Goal: Information Seeking & Learning: Check status

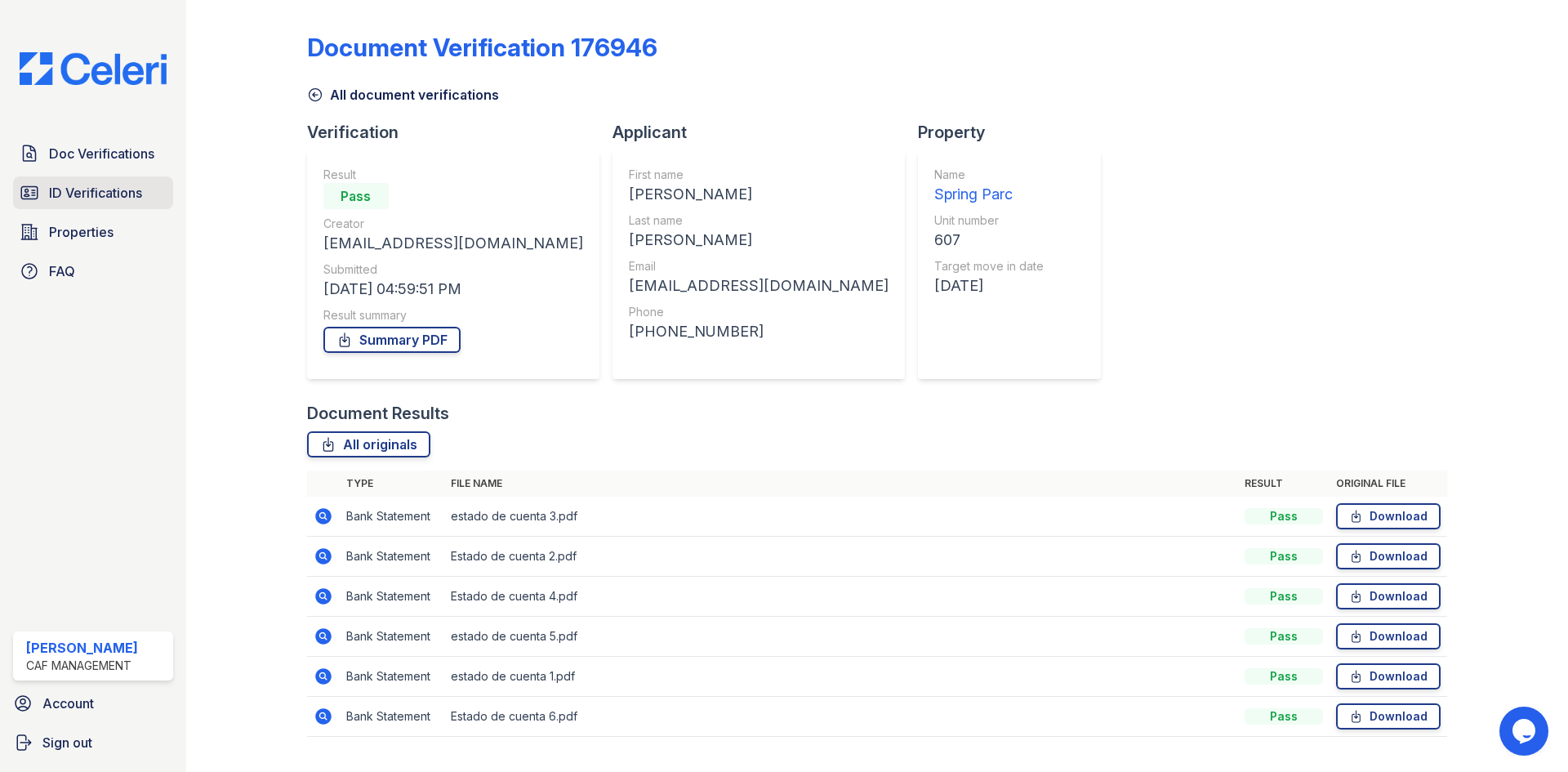
click at [131, 203] on span "ID Verifications" at bounding box center [95, 192] width 93 height 20
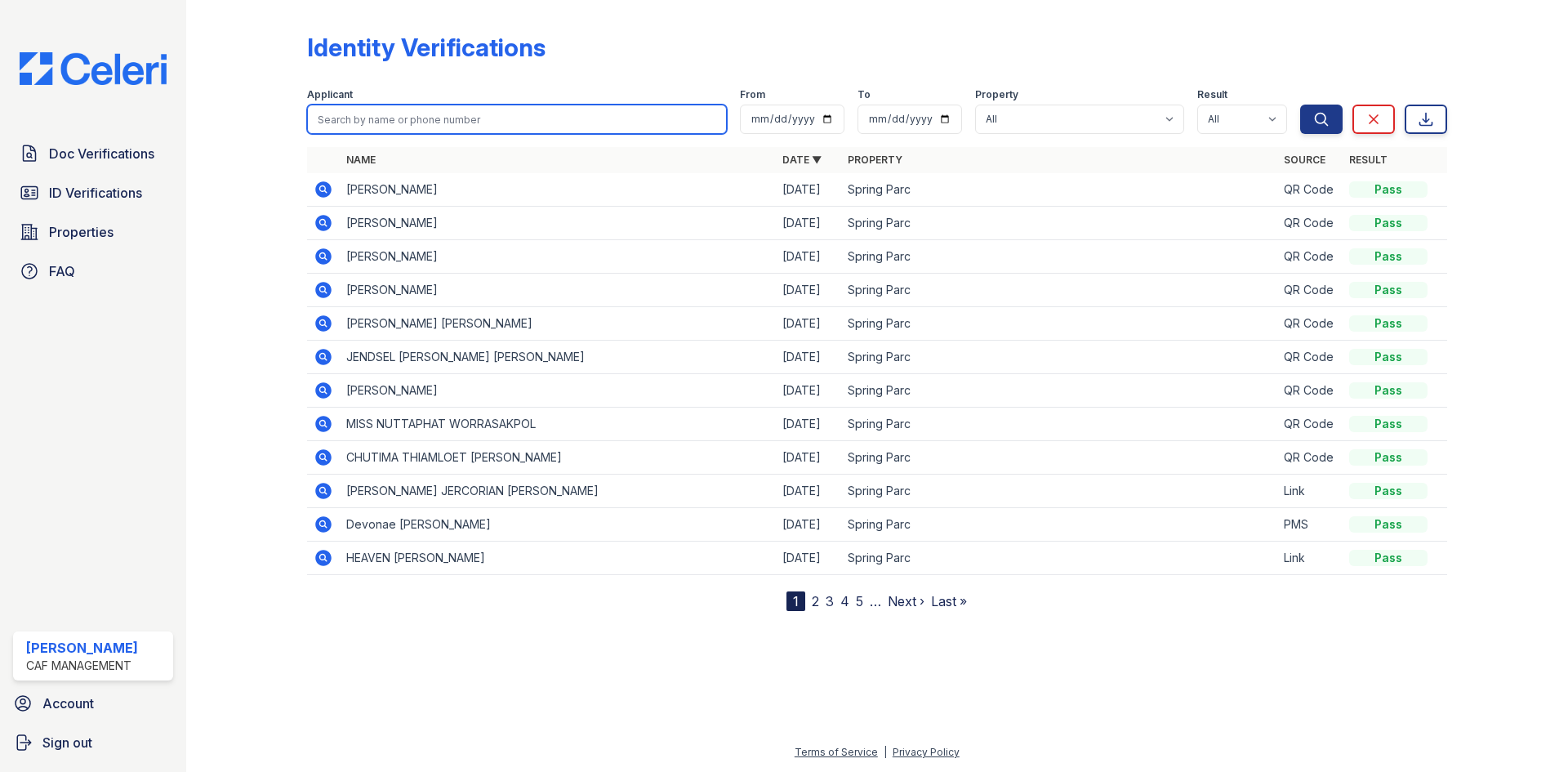
click at [422, 134] on input "search" at bounding box center [517, 119] width 420 height 29
type input "meran"
click at [1300, 105] on button "Search" at bounding box center [1321, 119] width 42 height 29
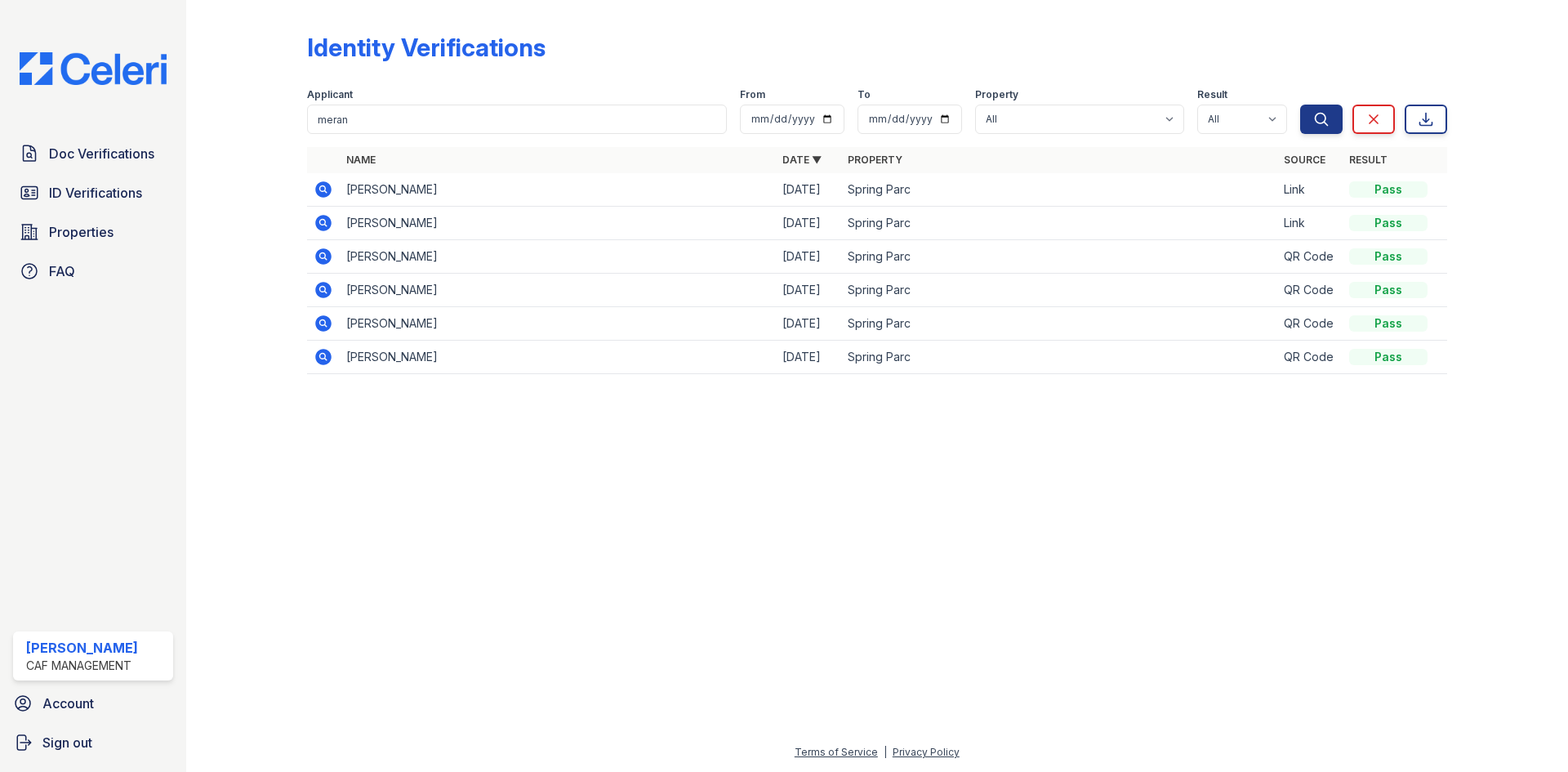
click at [331, 198] on icon at bounding box center [323, 189] width 16 height 16
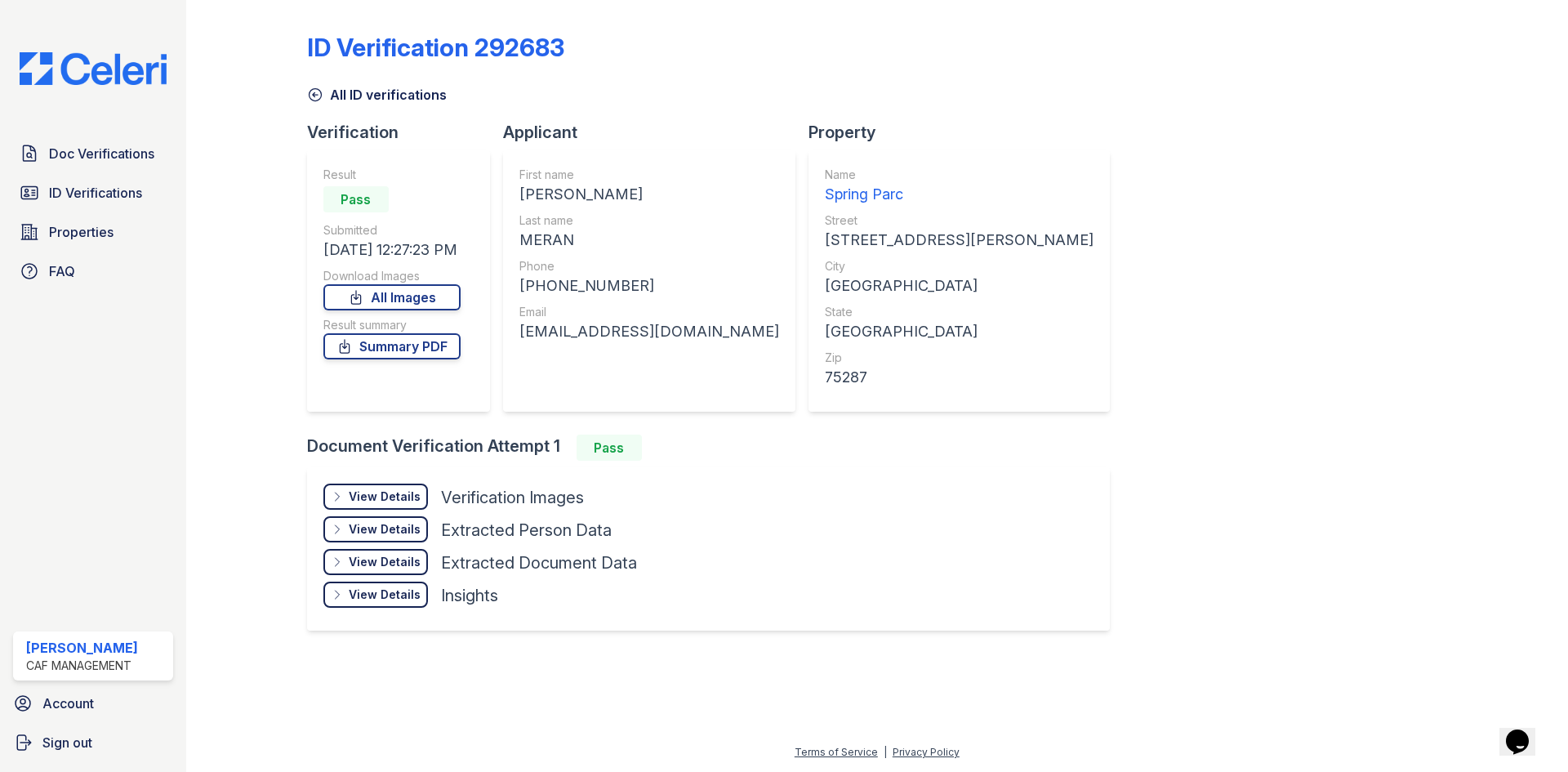
click at [428, 496] on div "View Details Details" at bounding box center [376, 496] width 105 height 26
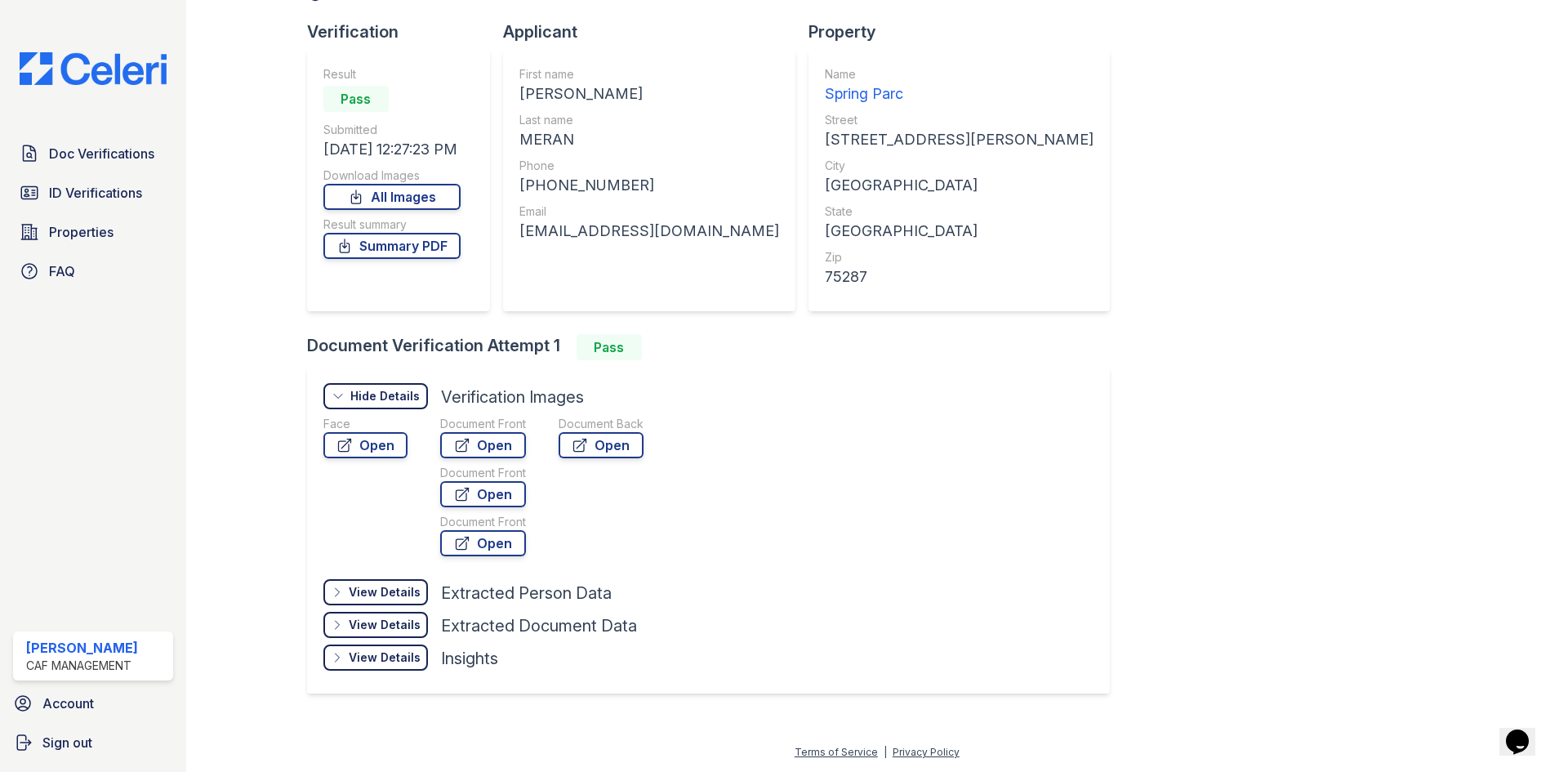
click at [420, 404] on div "Hide Details" at bounding box center [384, 396] width 70 height 16
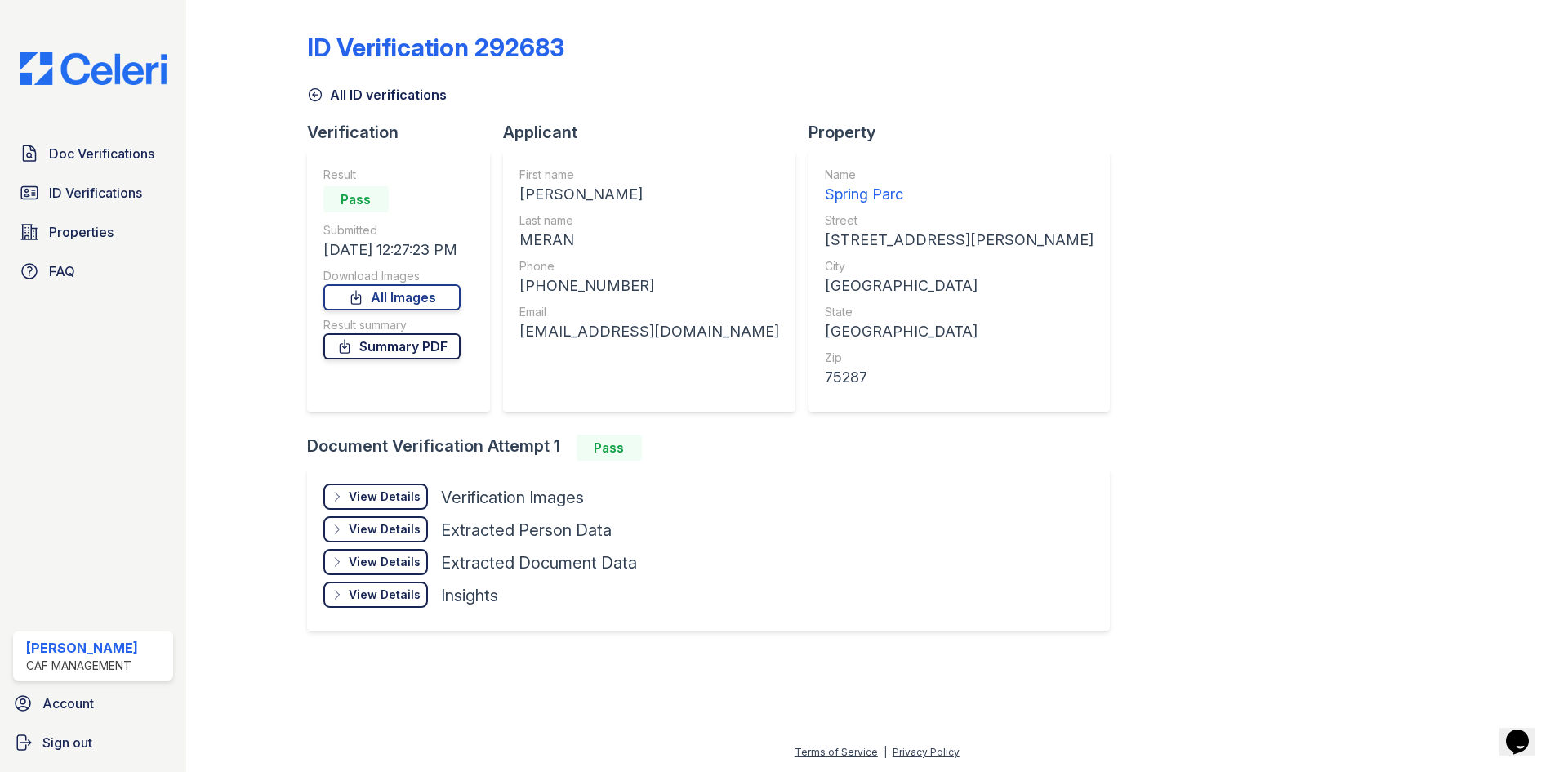
click at [434, 333] on link "Summary PDF" at bounding box center [392, 346] width 137 height 26
click at [409, 505] on div "View Details" at bounding box center [384, 496] width 72 height 16
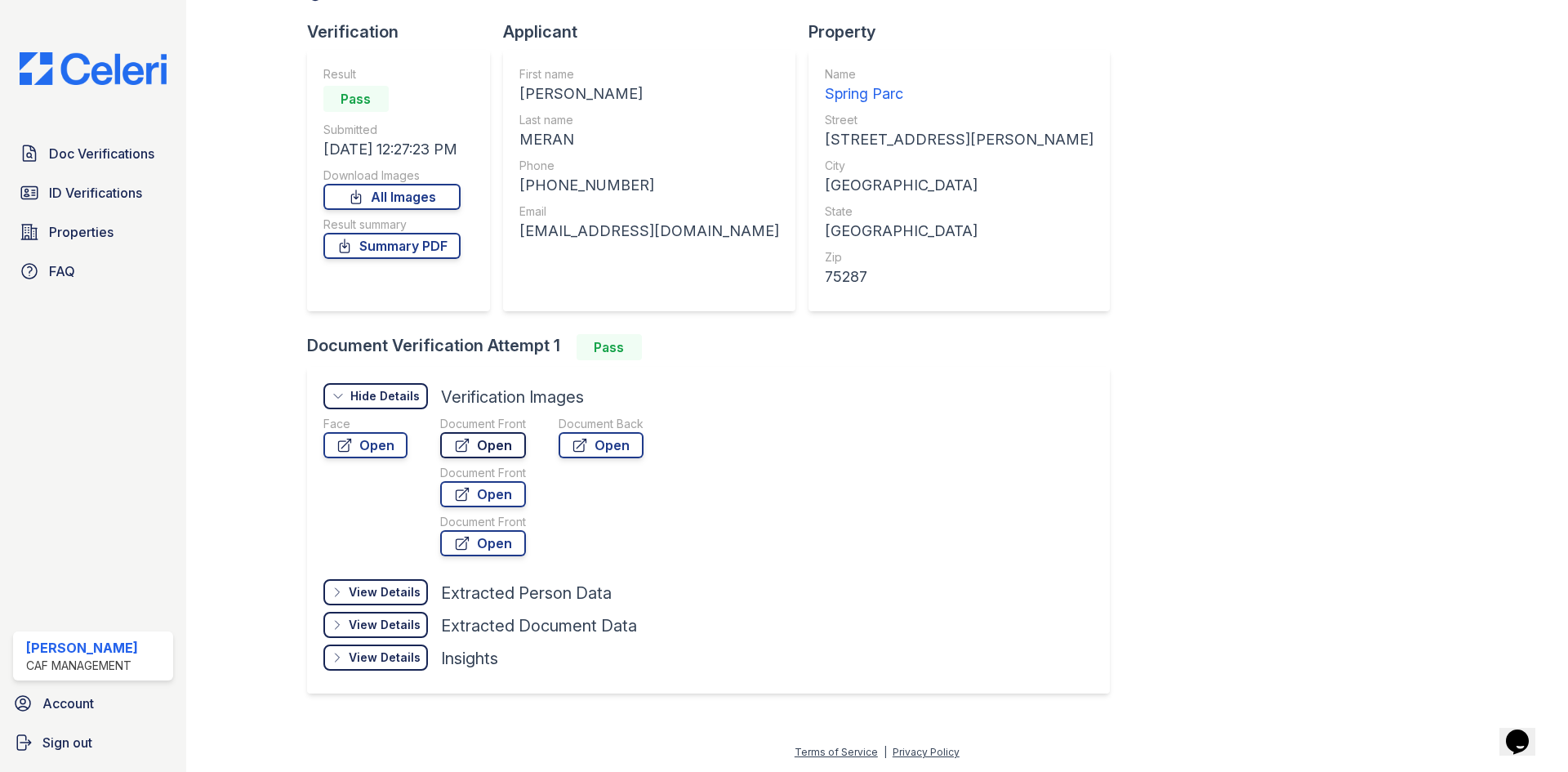
click at [526, 459] on link "Open" at bounding box center [483, 445] width 86 height 26
click at [112, 203] on span "ID Verifications" at bounding box center [95, 192] width 93 height 20
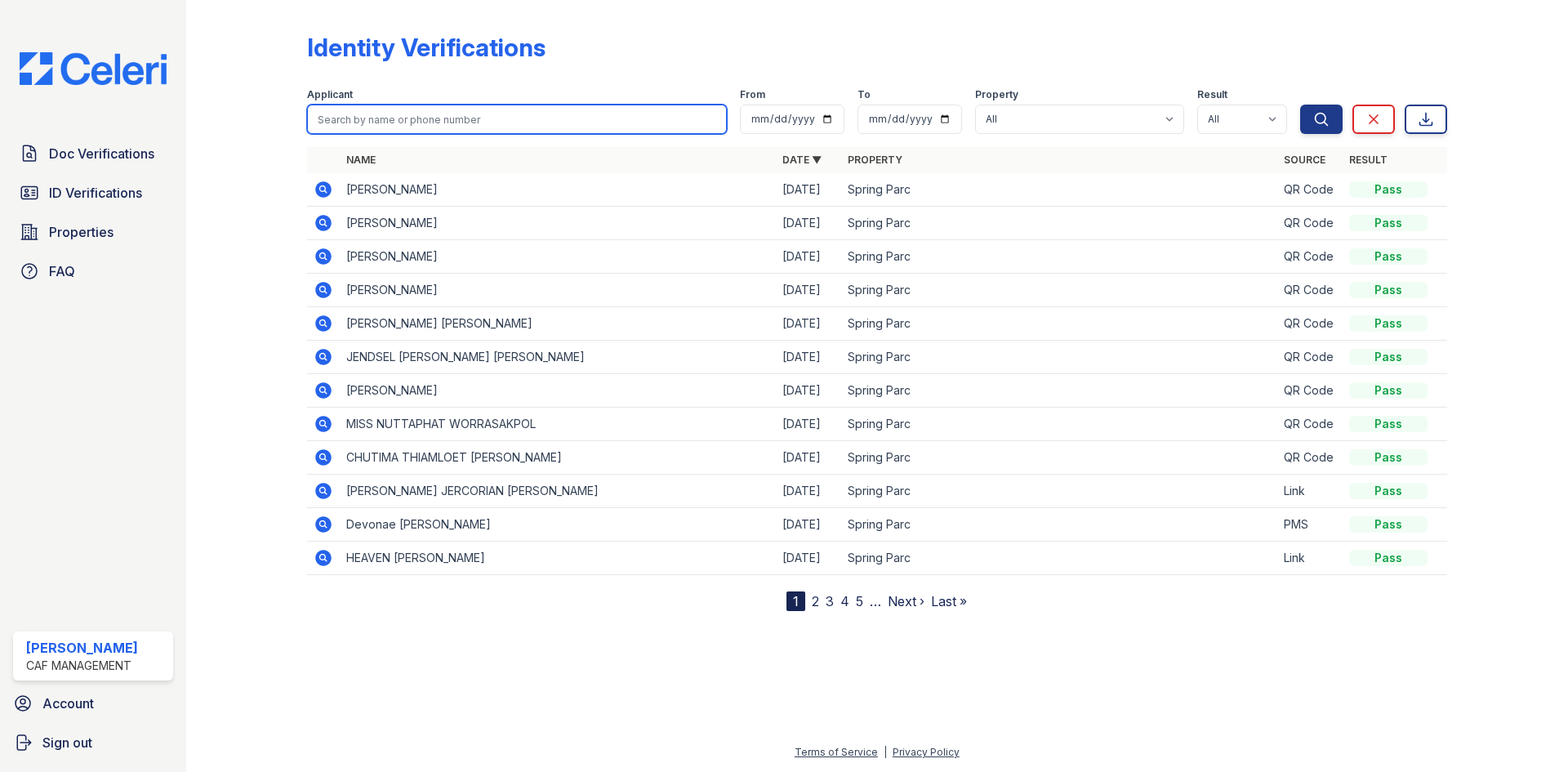
click at [512, 131] on input "search" at bounding box center [517, 119] width 420 height 29
type input "meran"
click at [1300, 105] on button "Search" at bounding box center [1321, 119] width 42 height 29
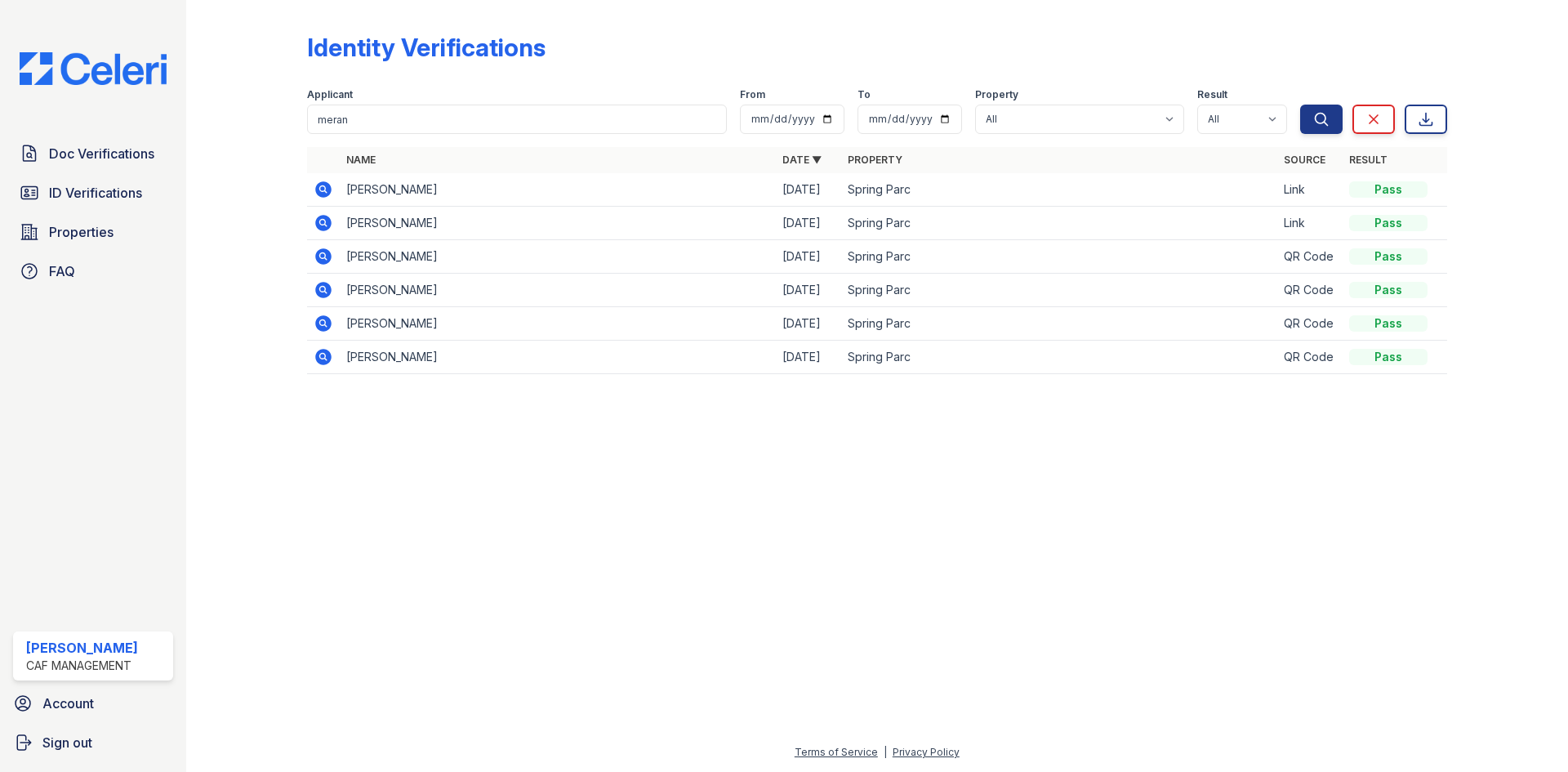
click at [331, 231] on icon at bounding box center [323, 222] width 16 height 16
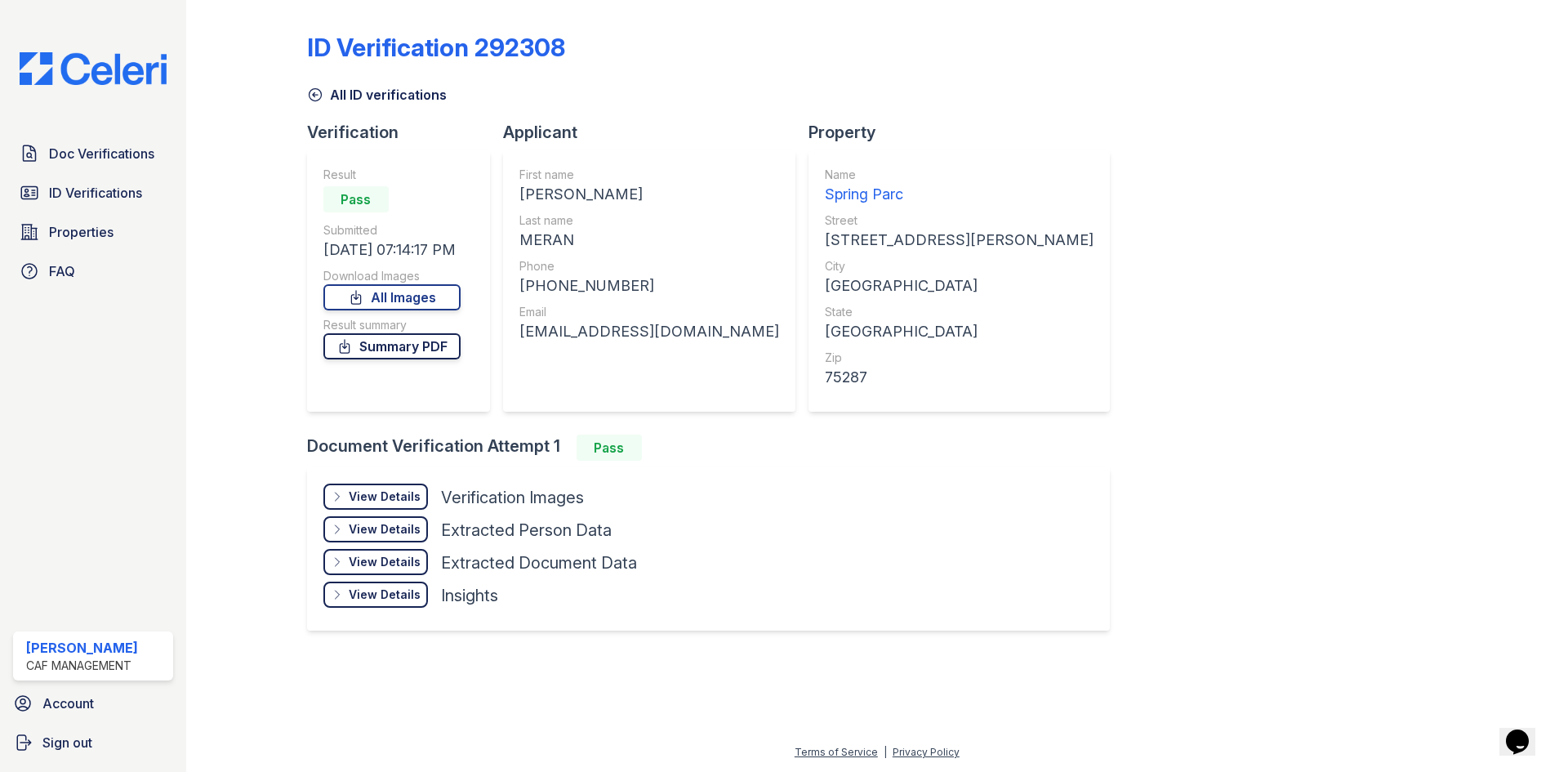
click at [416, 360] on link "Summary PDF" at bounding box center [392, 346] width 137 height 26
click at [421, 505] on div "View Details" at bounding box center [384, 496] width 72 height 16
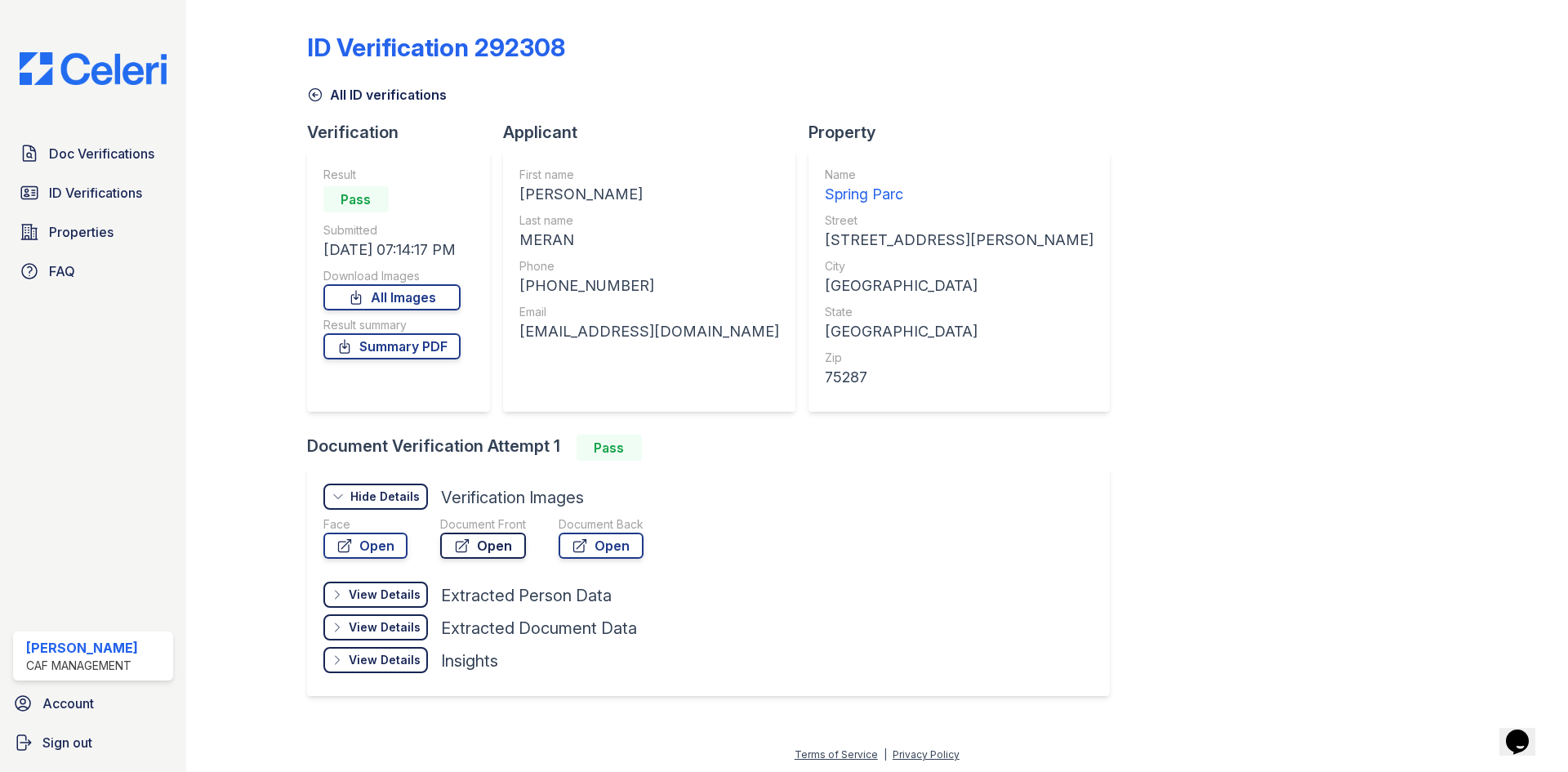
click at [526, 559] on link "Open" at bounding box center [483, 545] width 86 height 26
click at [124, 170] on link "Doc Verifications" at bounding box center [93, 154] width 160 height 33
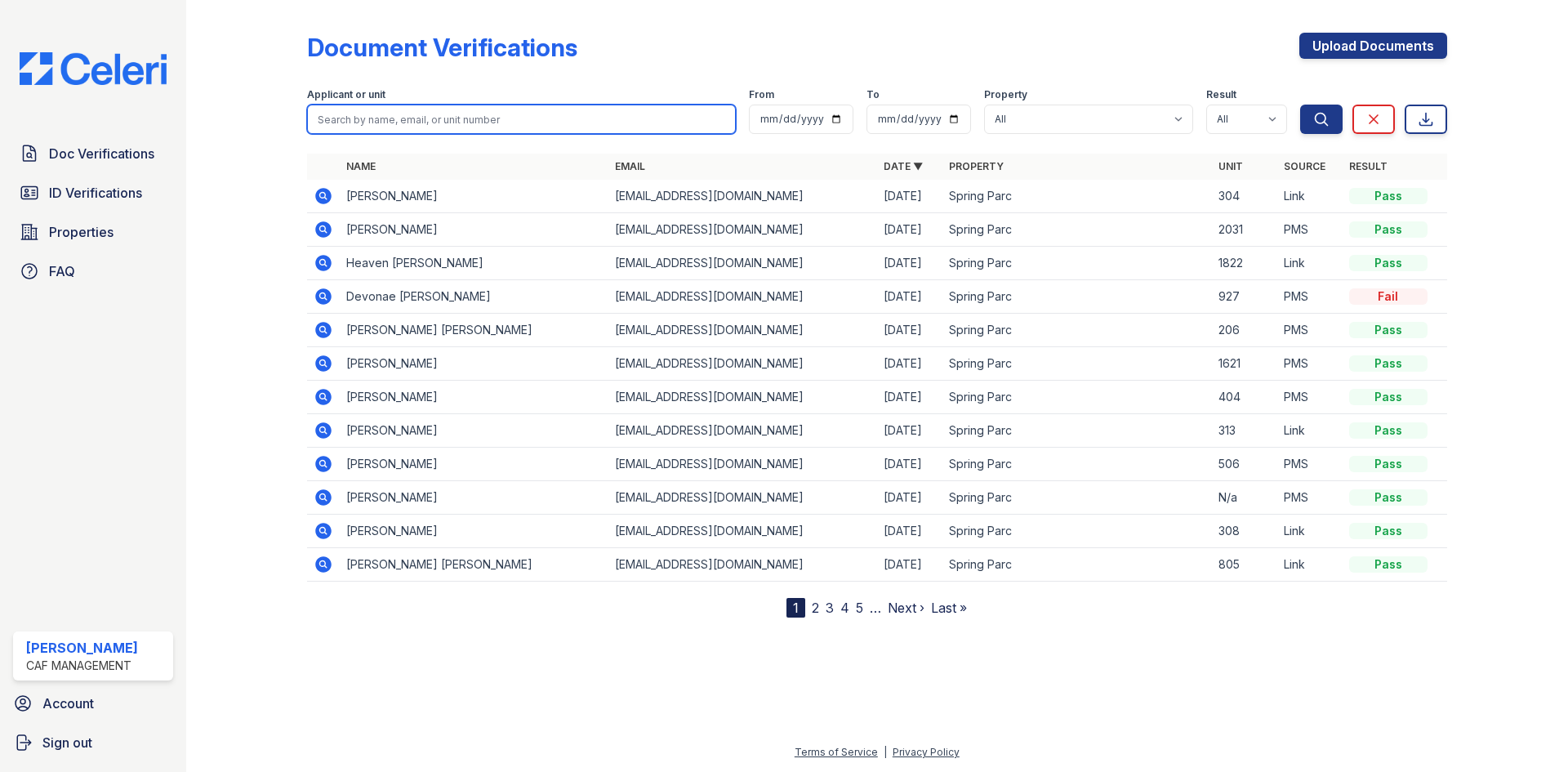
click at [458, 134] on input "search" at bounding box center [522, 119] width 429 height 29
type input "meran"
click at [1300, 105] on button "Search" at bounding box center [1321, 119] width 42 height 29
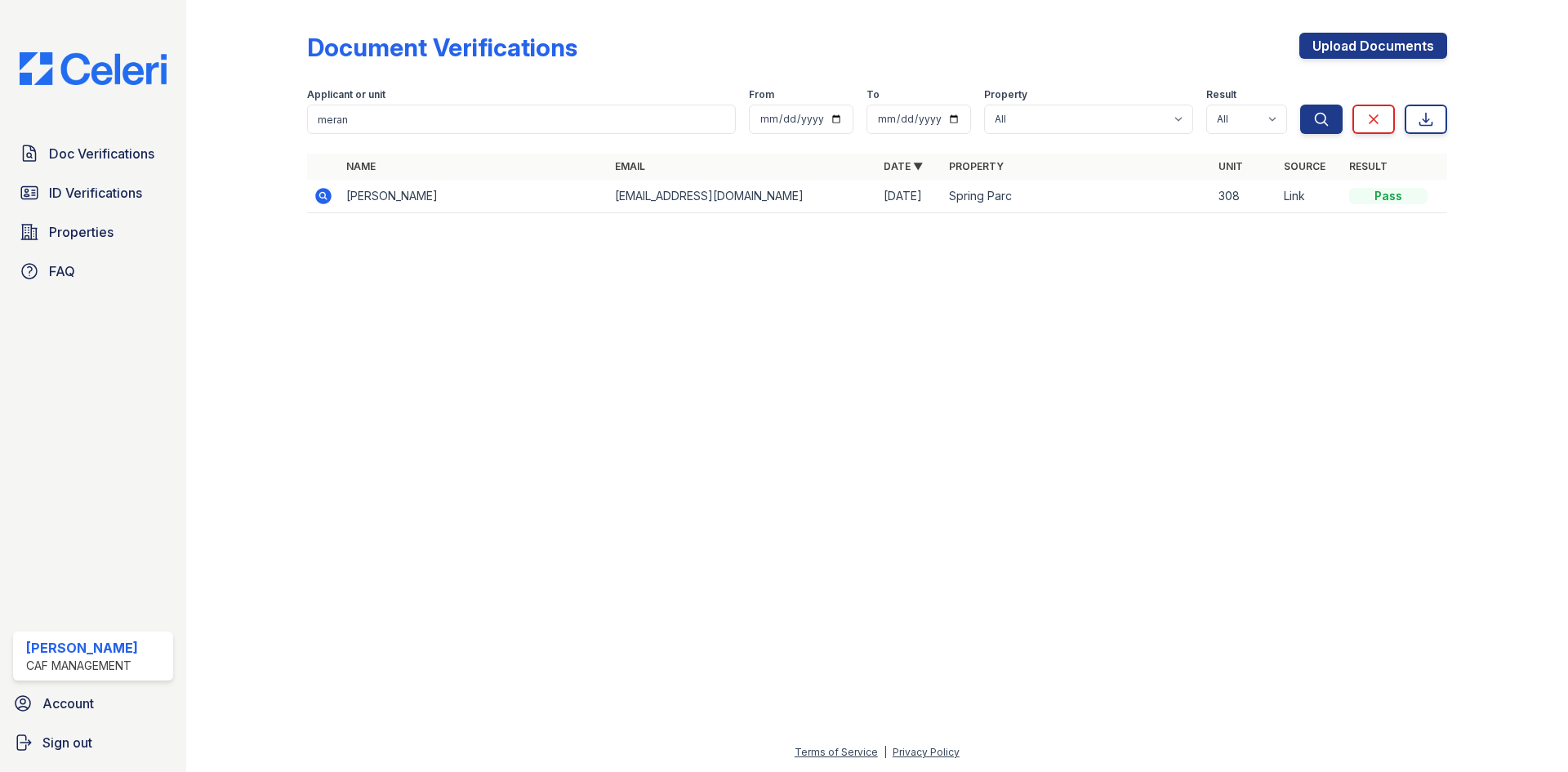
click at [340, 213] on td at bounding box center [324, 196] width 33 height 33
click at [331, 204] on icon at bounding box center [323, 196] width 16 height 16
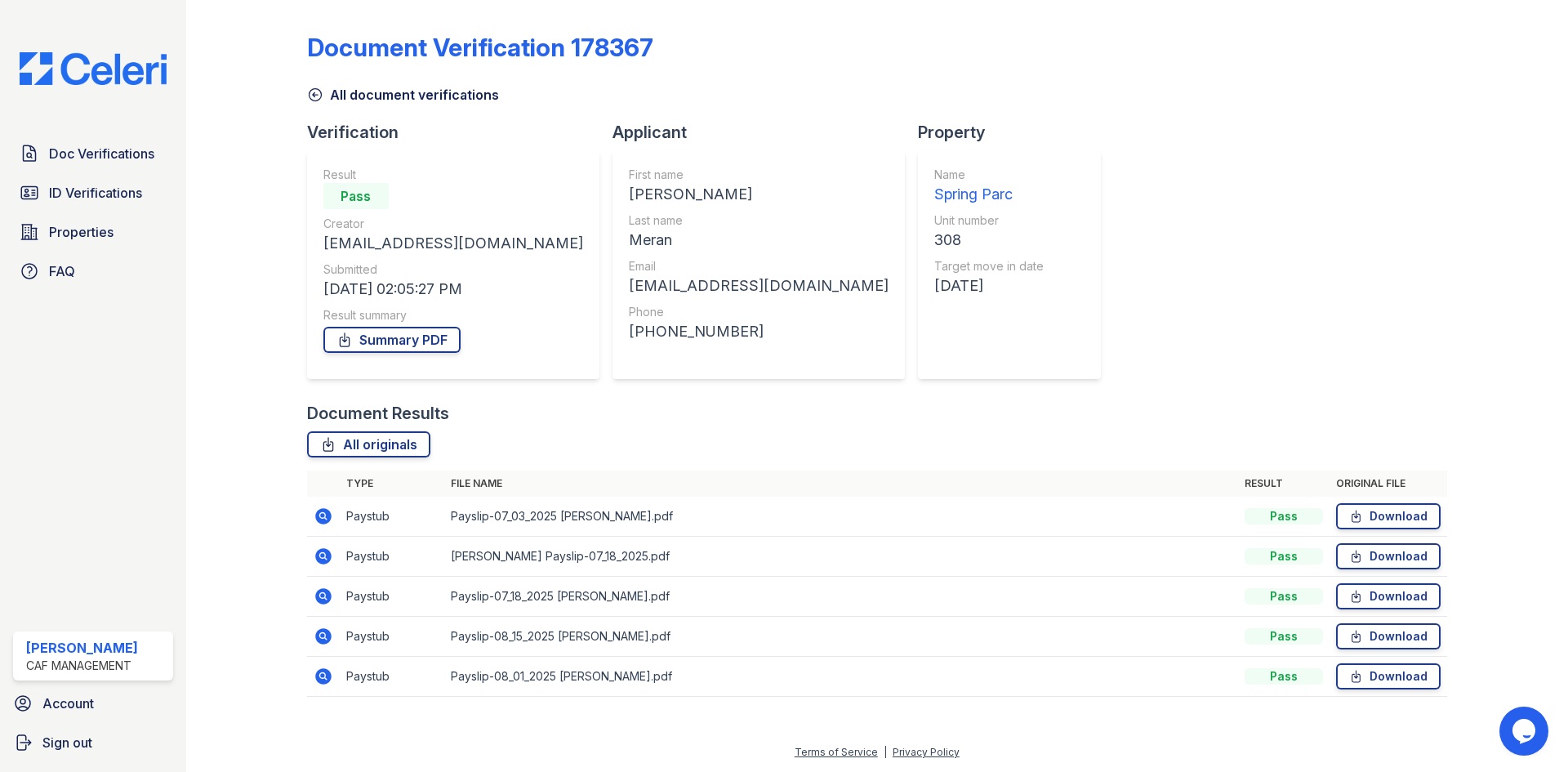
scroll to position [188, 0]
click at [1374, 503] on link "Download" at bounding box center [1389, 516] width 105 height 26
drag, startPoint x: 1369, startPoint y: 509, endPoint x: 1368, endPoint y: 539, distance: 30.0
click at [1368, 544] on link "Download" at bounding box center [1389, 556] width 105 height 26
click at [1367, 583] on link "Download" at bounding box center [1389, 596] width 105 height 26
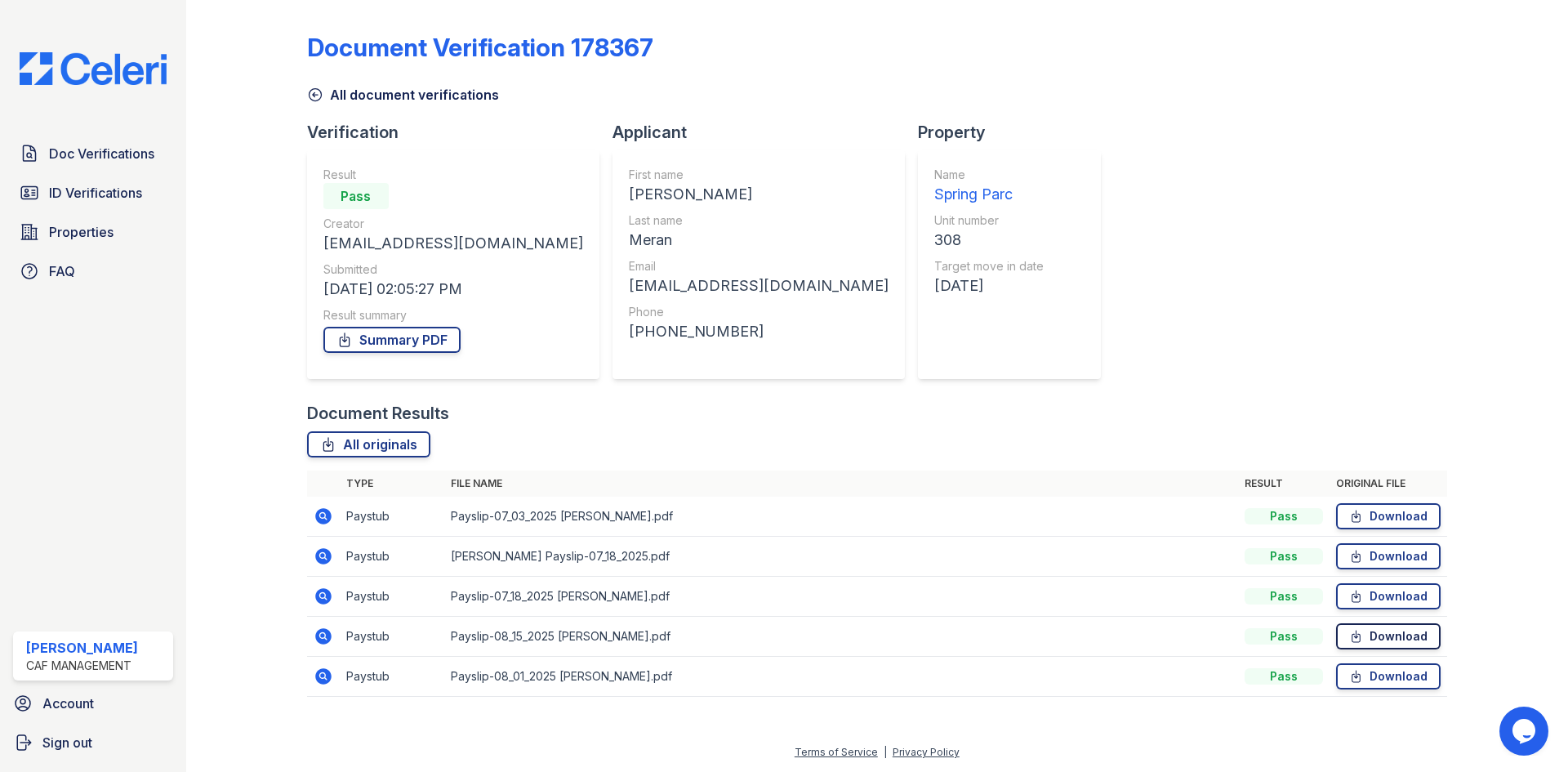
click at [1358, 623] on link "Download" at bounding box center [1389, 636] width 105 height 26
click at [1363, 664] on link "Download" at bounding box center [1389, 677] width 105 height 26
click at [124, 163] on span "Doc Verifications" at bounding box center [101, 153] width 106 height 20
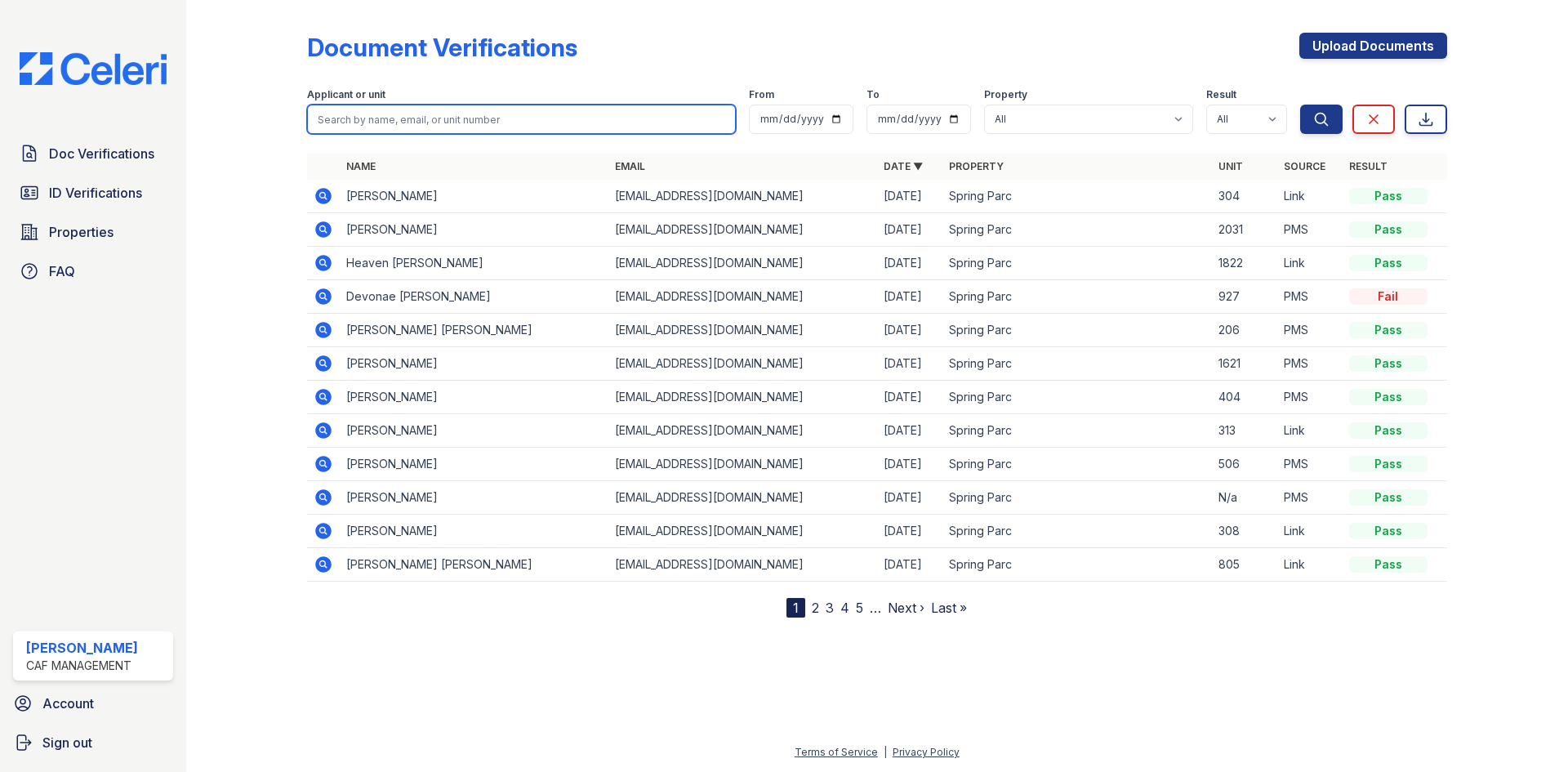
click at [457, 134] on input "search" at bounding box center [522, 119] width 429 height 29
type input "julia"
click at [1300, 105] on button "Search" at bounding box center [1321, 119] width 42 height 29
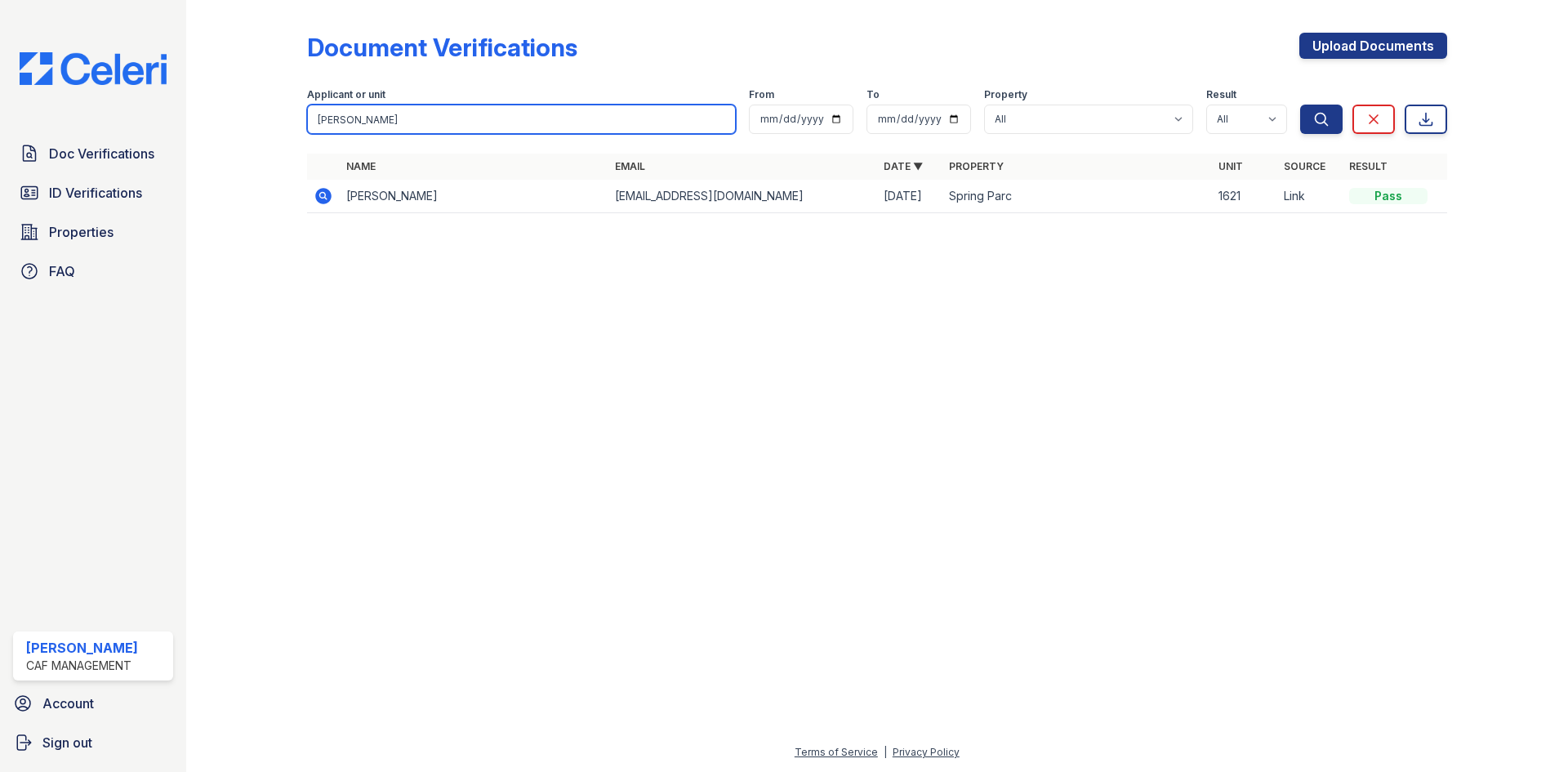
drag, startPoint x: 397, startPoint y: 160, endPoint x: 305, endPoint y: 119, distance: 100.7
click at [305, 119] on div "Document Verifications Upload Documents Filter Applicant or unit julia From To …" at bounding box center [876, 128] width 1329 height 256
click at [453, 134] on input "search" at bounding box center [522, 119] width 429 height 29
type input "meran"
click at [1300, 105] on button "Search" at bounding box center [1321, 119] width 42 height 29
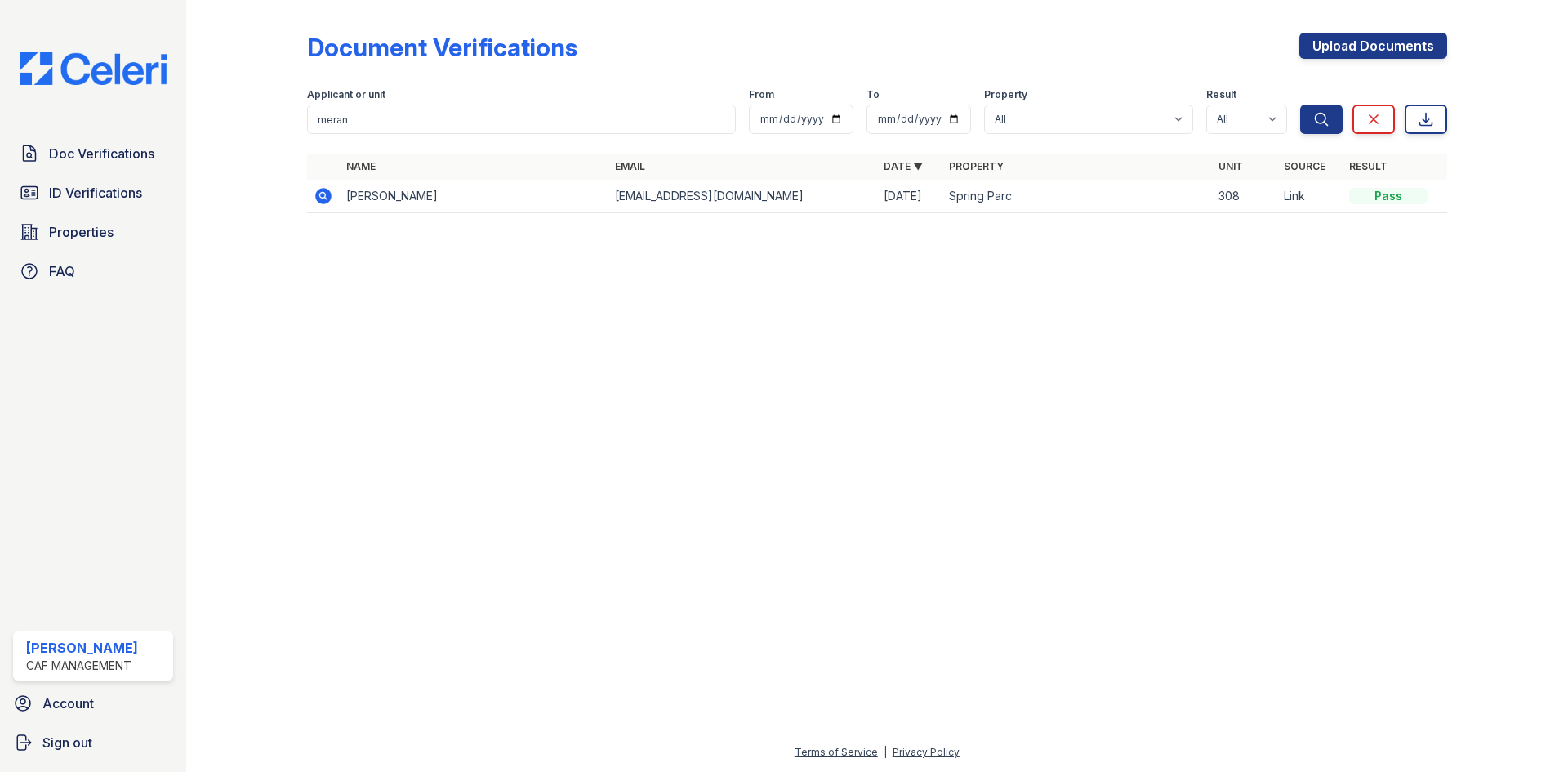
click at [333, 206] on icon at bounding box center [323, 196] width 20 height 20
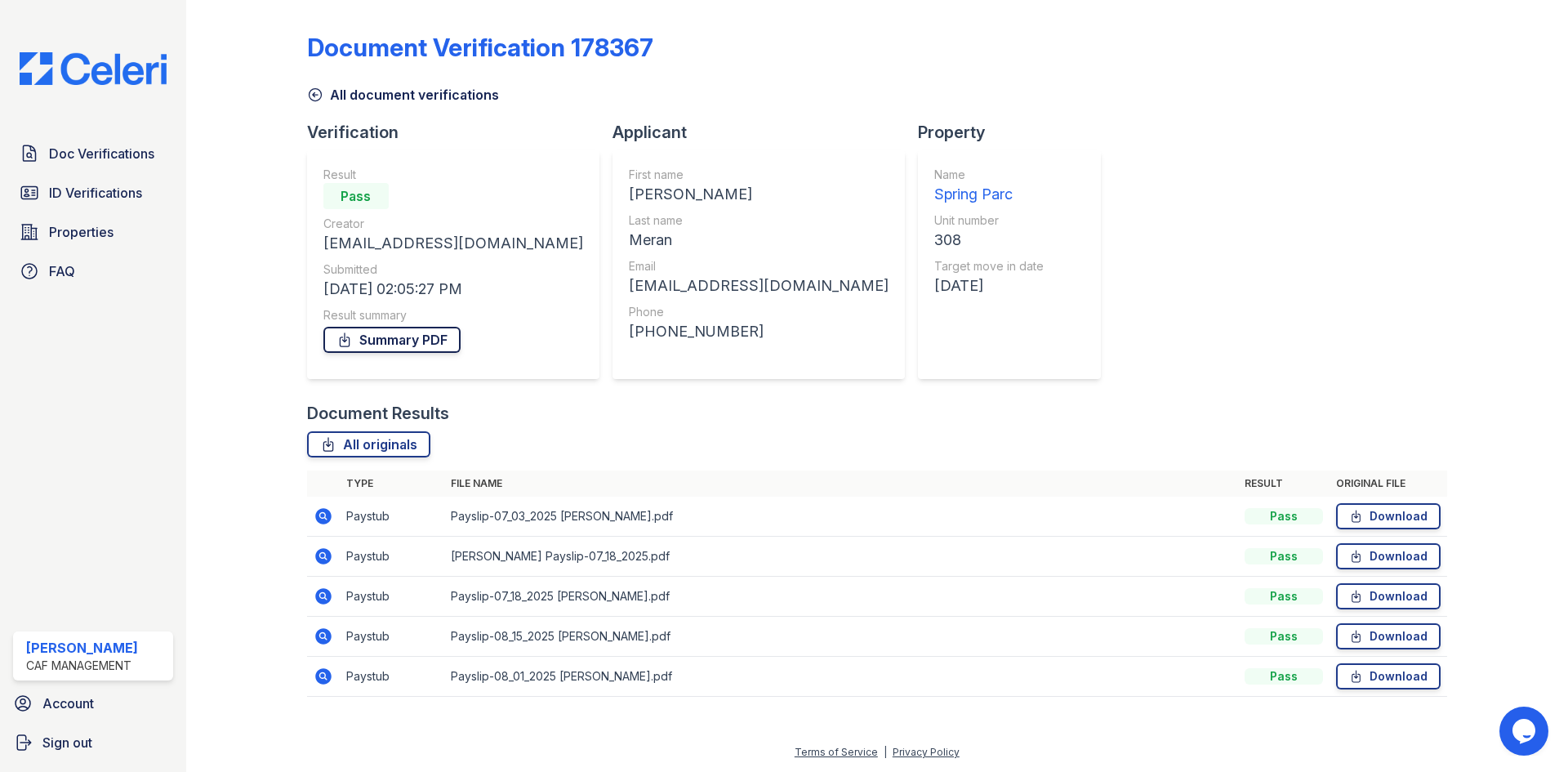
click at [446, 353] on link "Summary PDF" at bounding box center [392, 340] width 137 height 26
click at [154, 170] on link "Doc Verifications" at bounding box center [93, 154] width 160 height 33
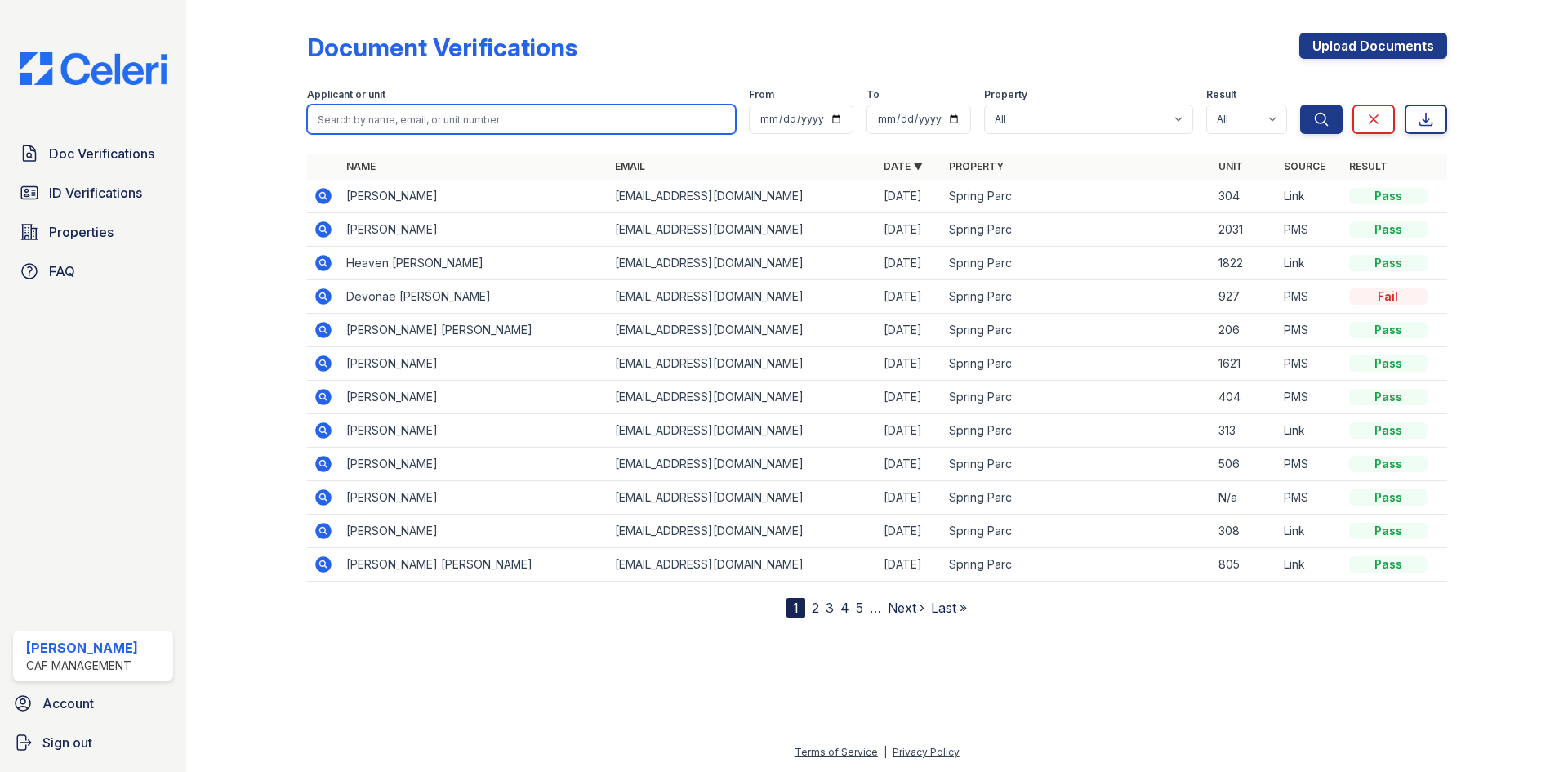
click at [434, 134] on input "search" at bounding box center [522, 119] width 429 height 29
type input "elvis"
click at [1300, 105] on button "Search" at bounding box center [1321, 119] width 42 height 29
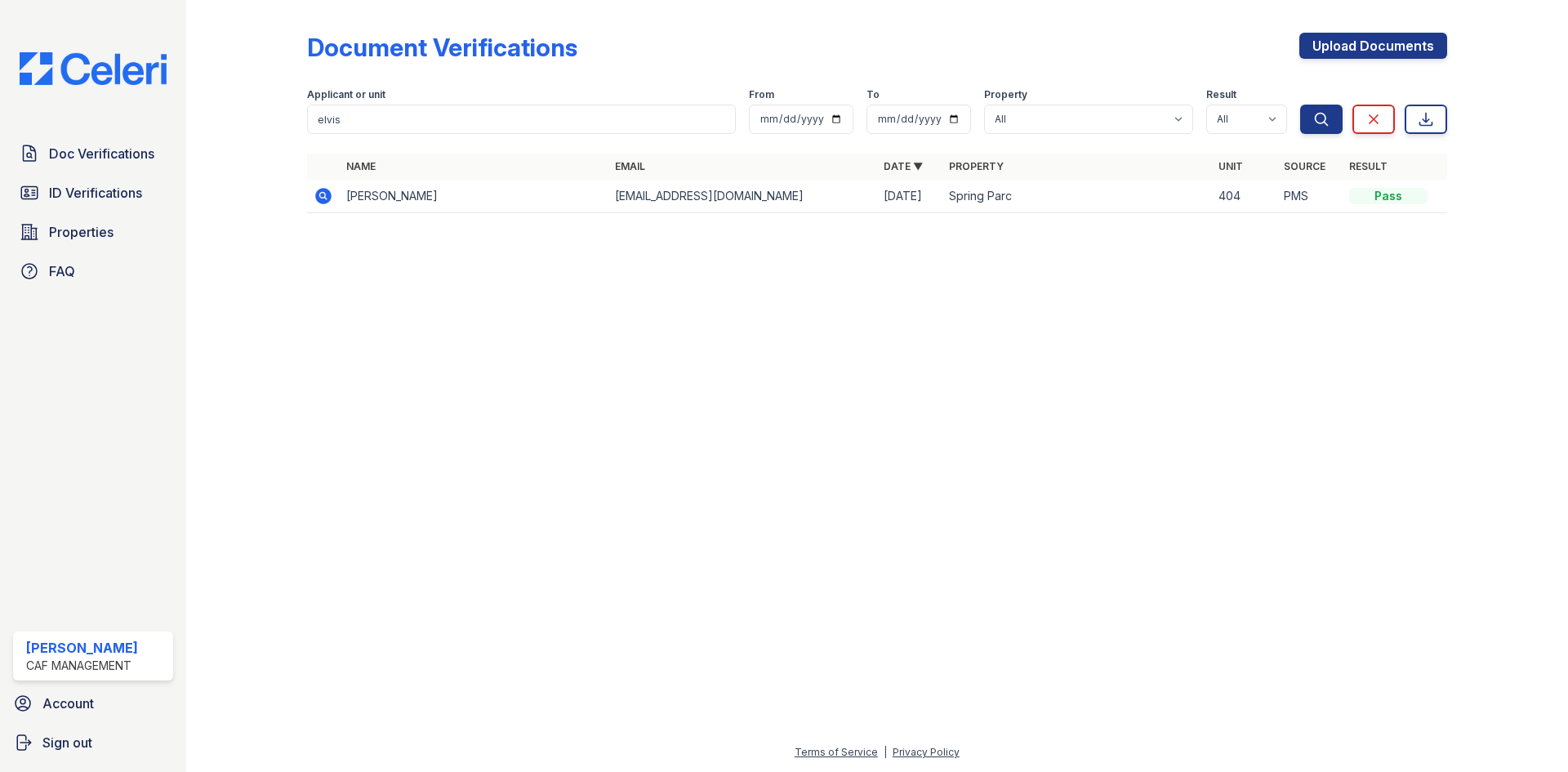
click at [331, 204] on icon at bounding box center [323, 196] width 16 height 16
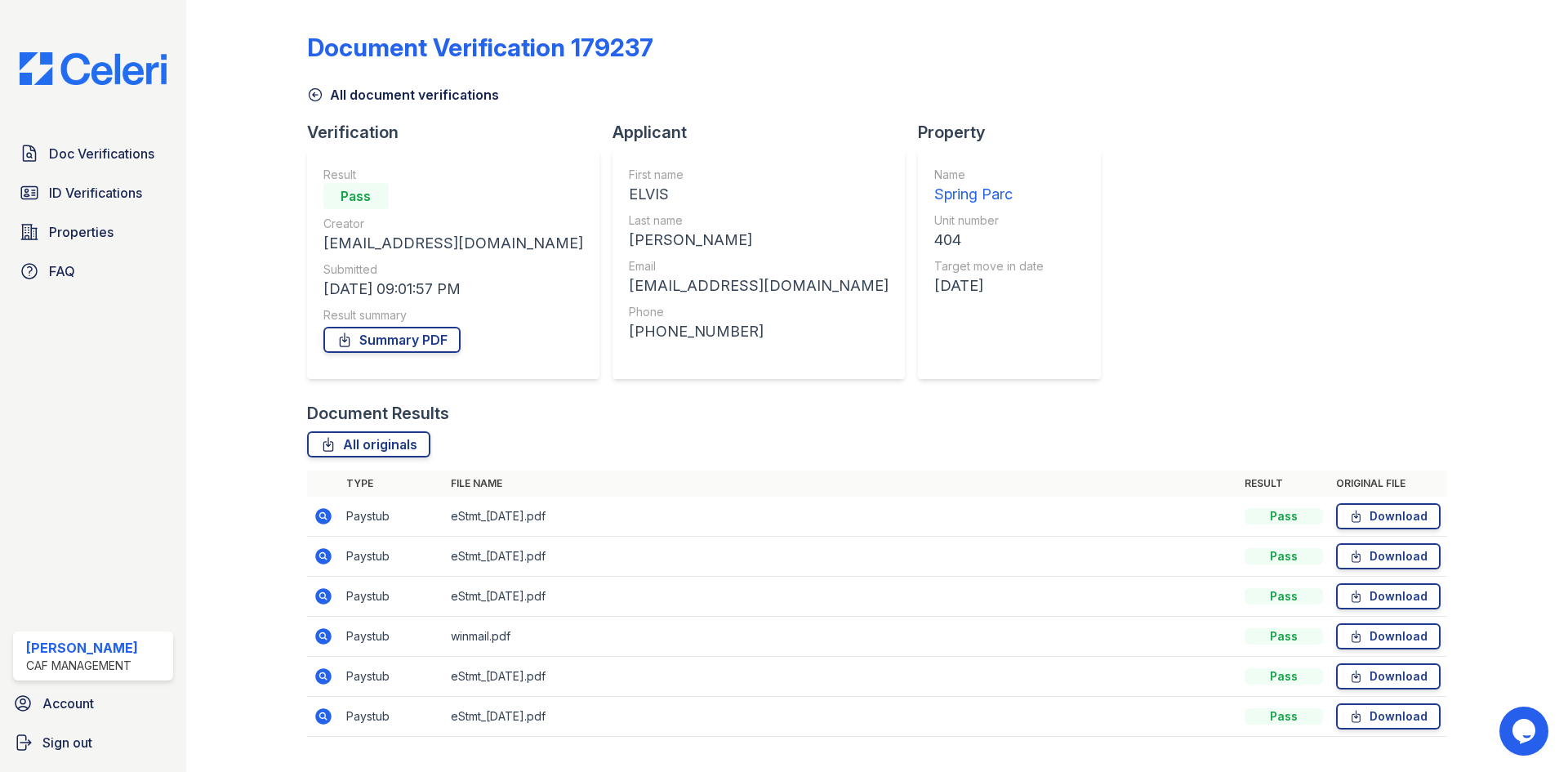
scroll to position [238, 0]
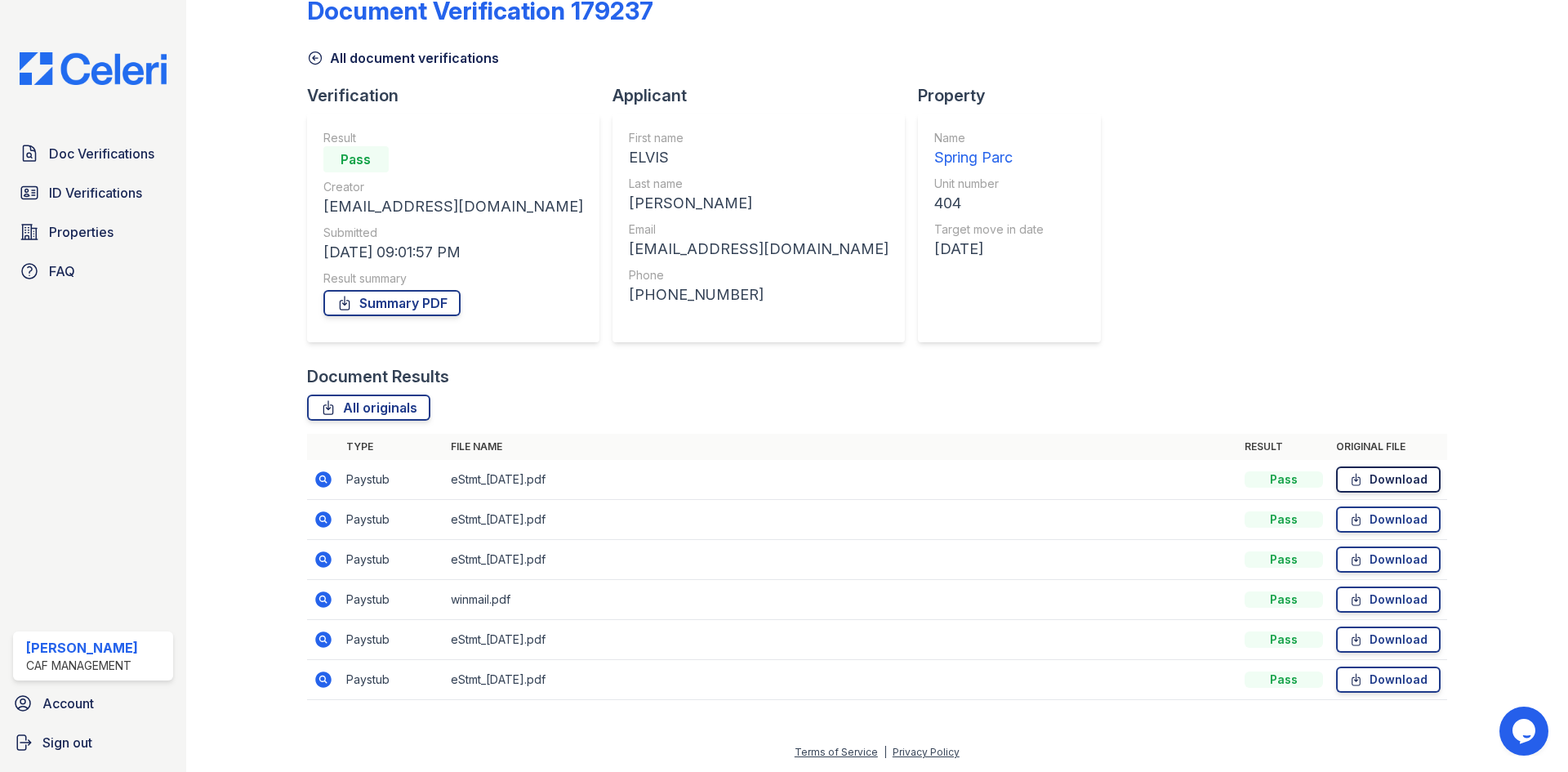
click at [1355, 466] on link "Download" at bounding box center [1389, 479] width 105 height 26
drag, startPoint x: 1353, startPoint y: 463, endPoint x: 1356, endPoint y: 483, distance: 20.2
click at [1353, 507] on link "Download" at bounding box center [1389, 520] width 105 height 26
click at [1359, 547] on link "Download" at bounding box center [1389, 560] width 105 height 26
click at [1366, 587] on link "Download" at bounding box center [1389, 599] width 105 height 26
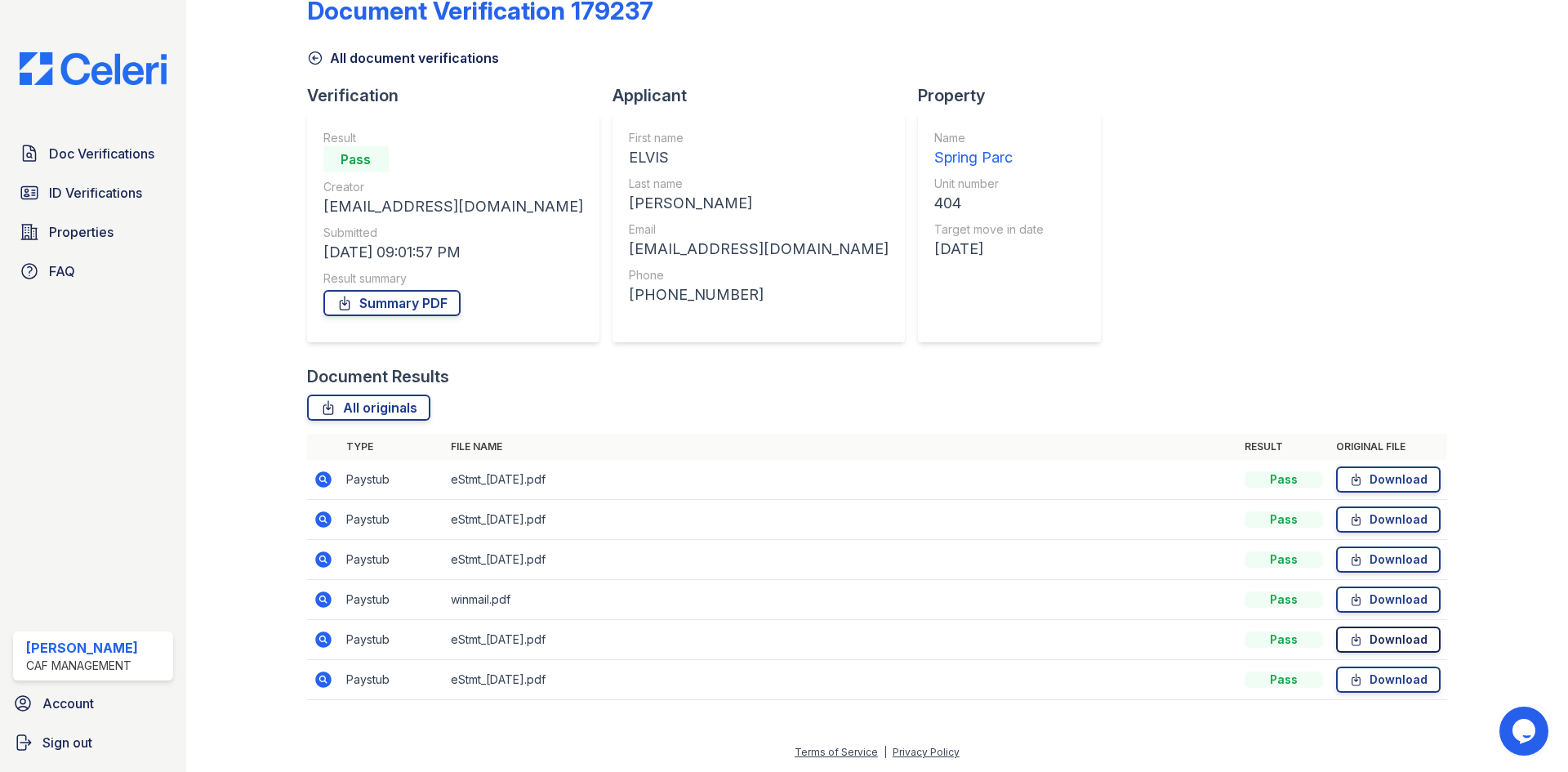
click at [1363, 627] on link "Download" at bounding box center [1389, 640] width 105 height 26
click at [1365, 666] on link "Download" at bounding box center [1389, 679] width 105 height 26
click at [112, 163] on span "Doc Verifications" at bounding box center [101, 153] width 106 height 20
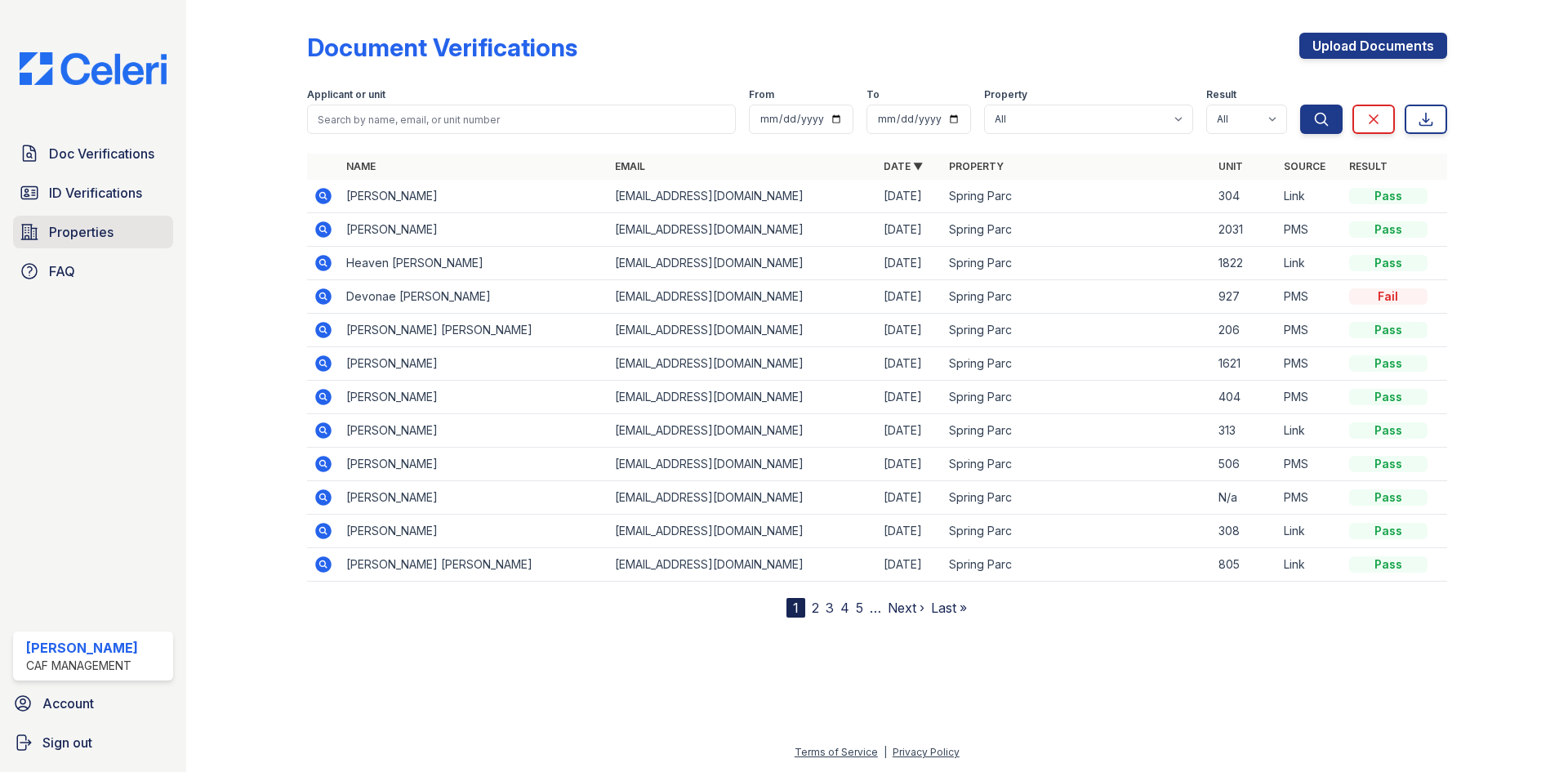
click at [99, 248] on link "Properties" at bounding box center [93, 232] width 160 height 33
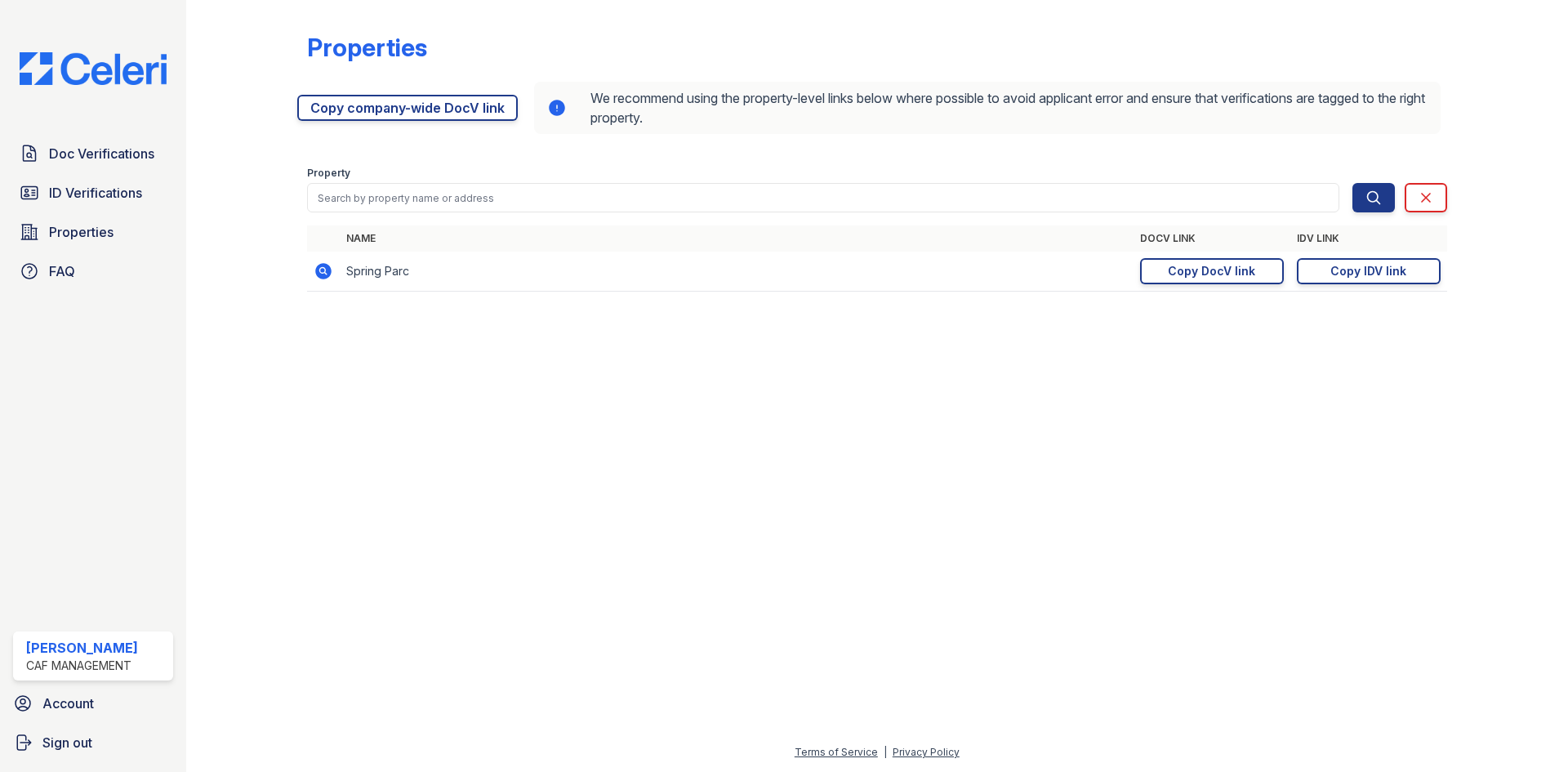
click at [1167, 292] on td "https://app.getceleri.com/3d0e633f-7425-4d46-b1c0-c76e8b452013/submit Copy DocV…" at bounding box center [1212, 271] width 157 height 40
click at [1168, 279] on div "Copy DocV link" at bounding box center [1212, 271] width 88 height 16
click at [129, 163] on span "Doc Verifications" at bounding box center [101, 153] width 106 height 20
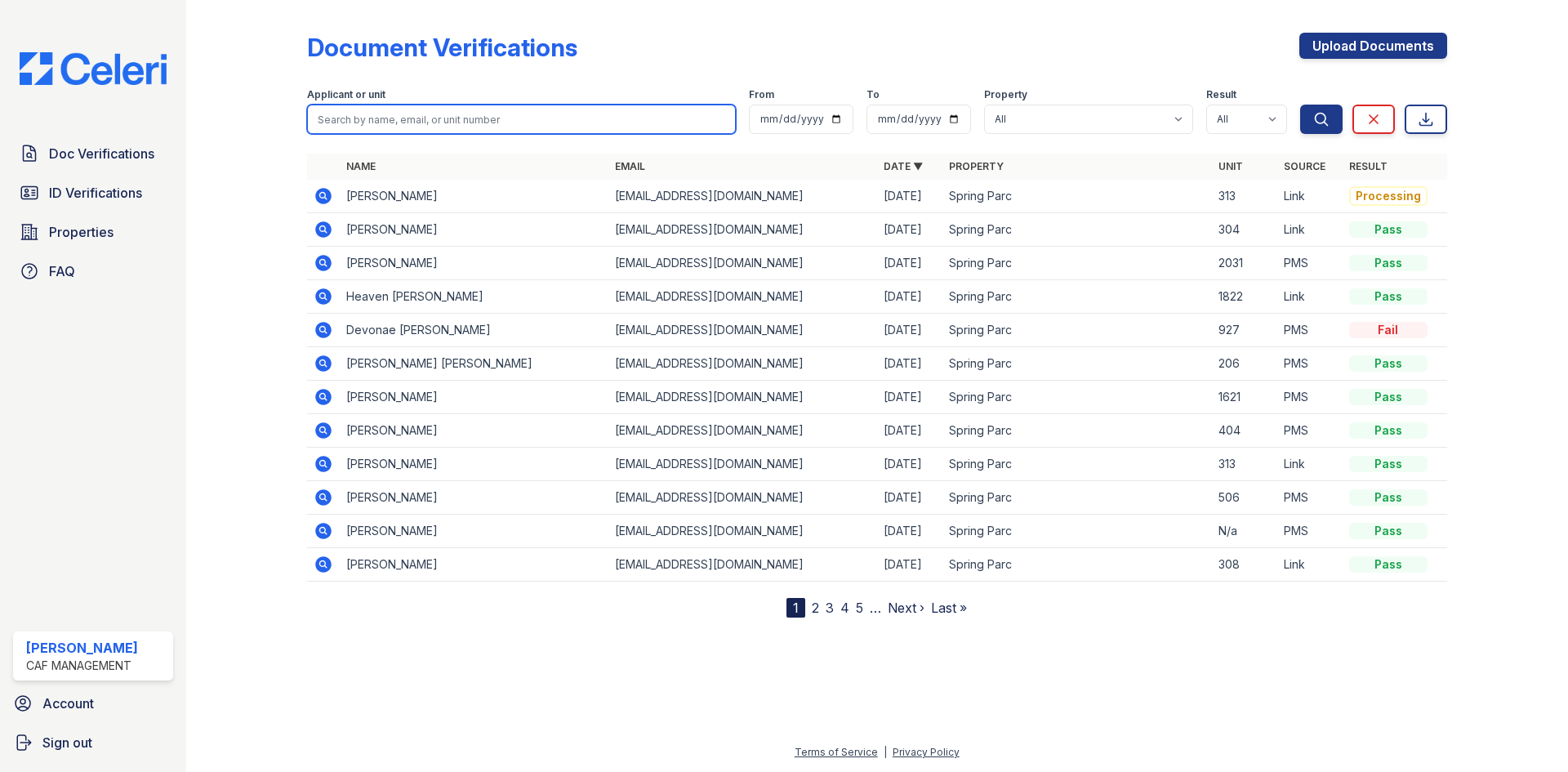
click at [427, 134] on input "search" at bounding box center [522, 119] width 429 height 29
type input "evel"
click at [1300, 105] on button "Search" at bounding box center [1321, 119] width 42 height 29
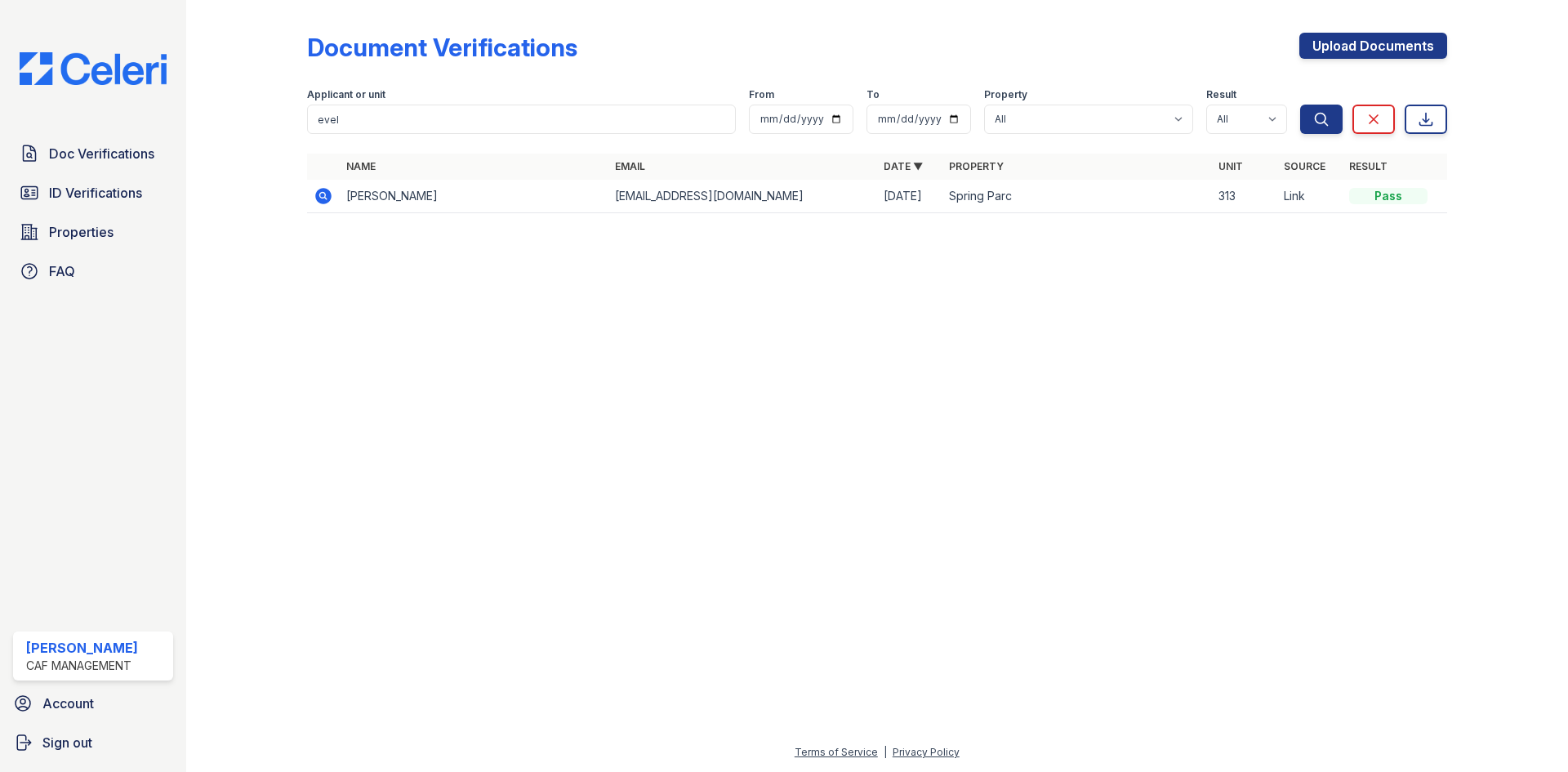
click at [331, 204] on icon at bounding box center [323, 196] width 16 height 16
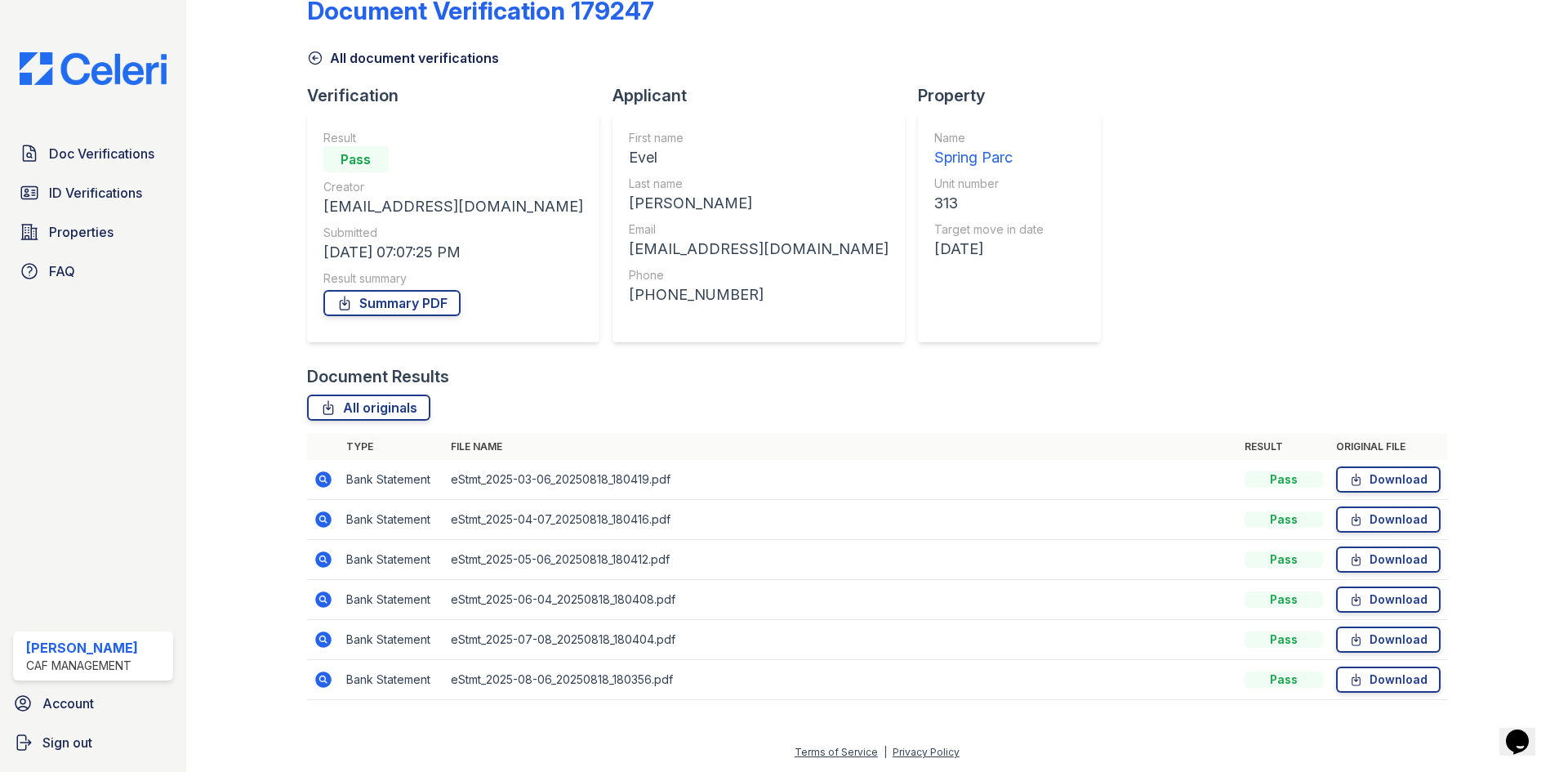
scroll to position [238, 0]
click at [1372, 466] on link "Download" at bounding box center [1389, 479] width 105 height 26
drag, startPoint x: 1375, startPoint y: 447, endPoint x: 1375, endPoint y: 468, distance: 21.0
click at [1375, 507] on link "Download" at bounding box center [1389, 520] width 105 height 26
drag, startPoint x: 1371, startPoint y: 506, endPoint x: 1377, endPoint y: 464, distance: 42.4
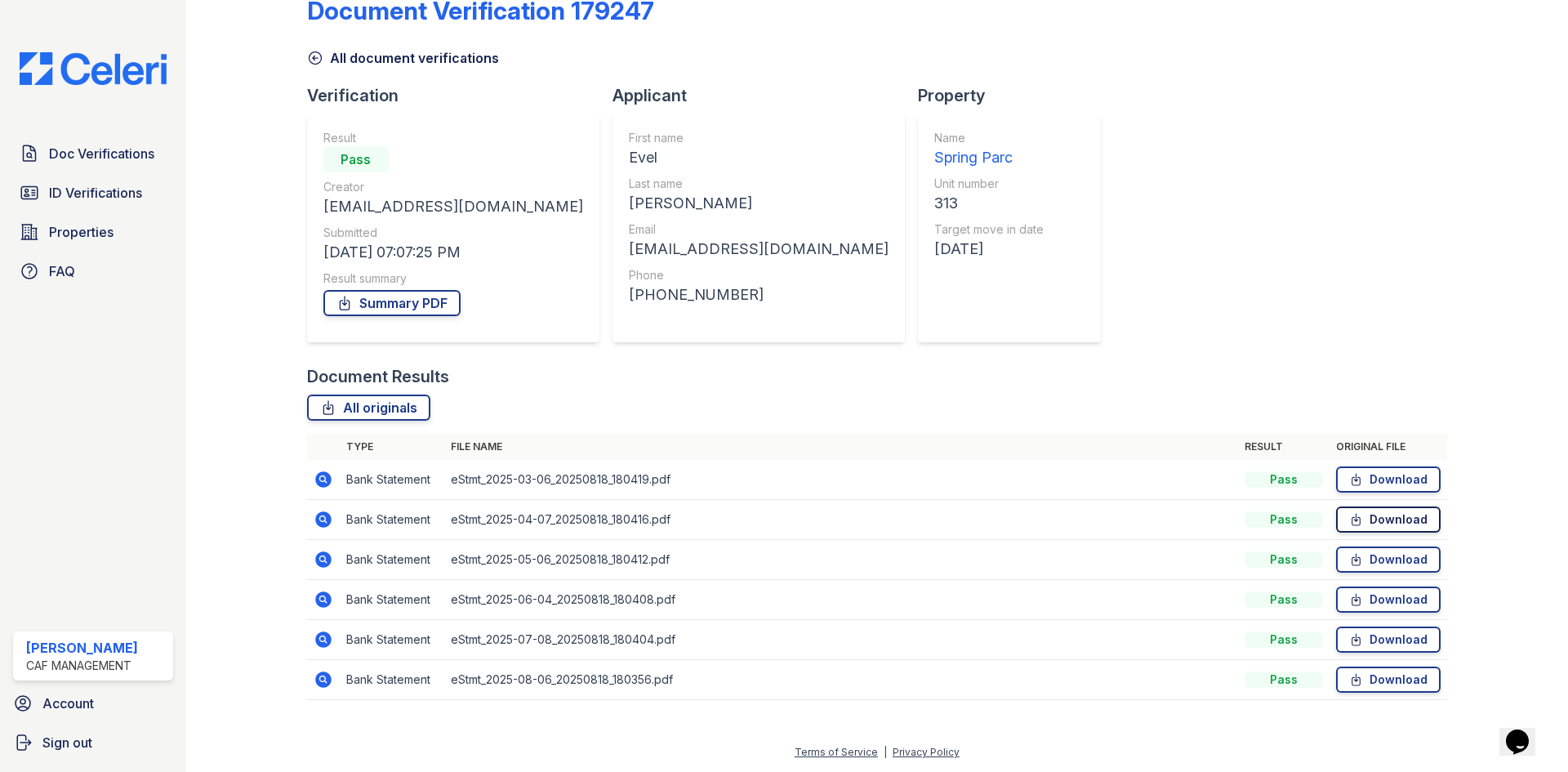
click at [1371, 547] on link "Download" at bounding box center [1389, 560] width 105 height 26
click at [86, 242] on span "Properties" at bounding box center [81, 232] width 64 height 20
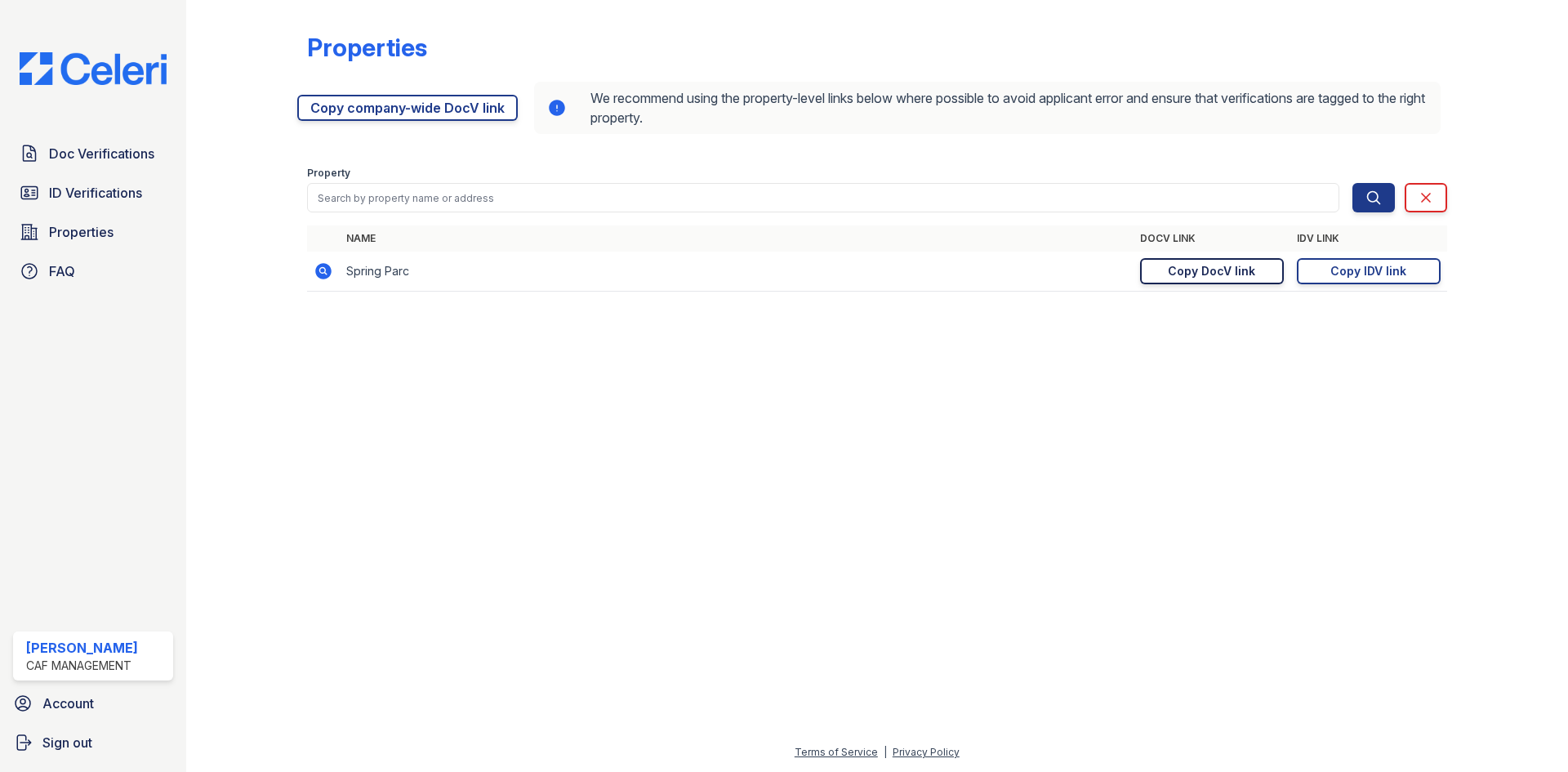
click at [1144, 284] on link "Copy DocV link Copy link" at bounding box center [1211, 271] width 143 height 26
click at [1168, 279] on div "Copy DocV link" at bounding box center [1212, 271] width 88 height 16
click at [68, 210] on link "ID Verifications" at bounding box center [93, 193] width 160 height 33
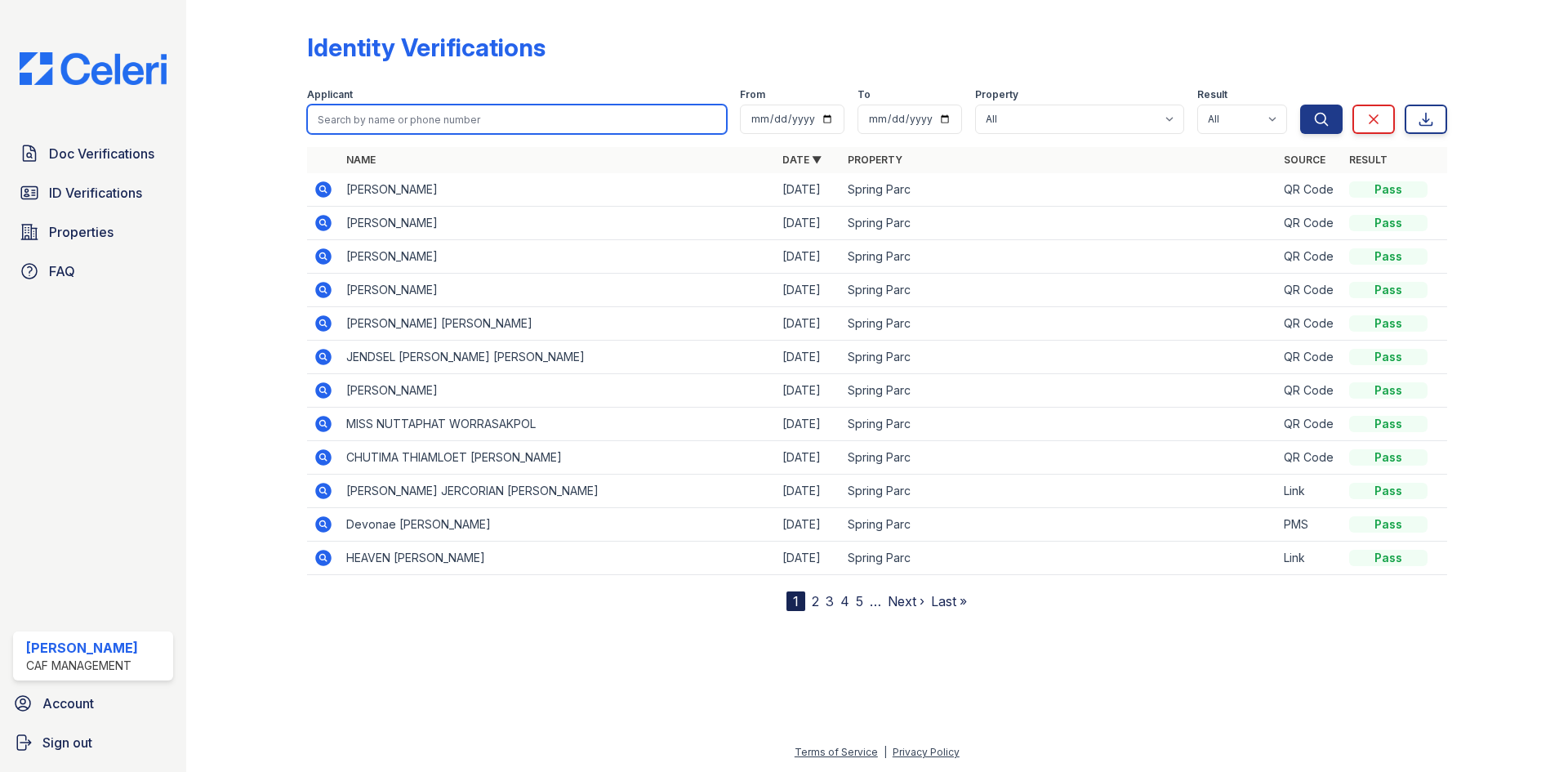
click at [548, 134] on input "search" at bounding box center [517, 119] width 420 height 29
type input "heaven"
click at [1300, 105] on button "Search" at bounding box center [1321, 119] width 42 height 29
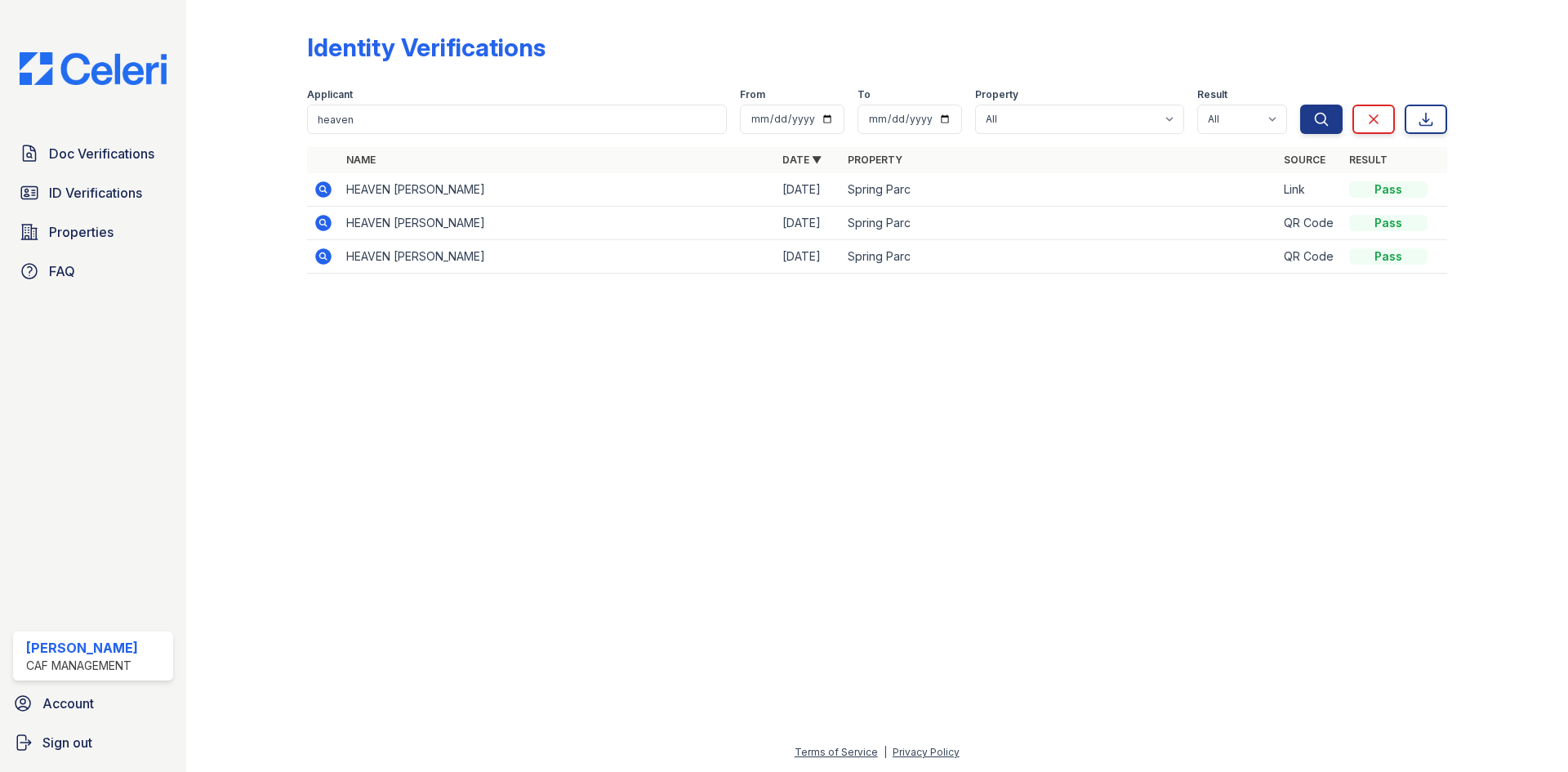
click at [331, 198] on icon at bounding box center [323, 189] width 16 height 16
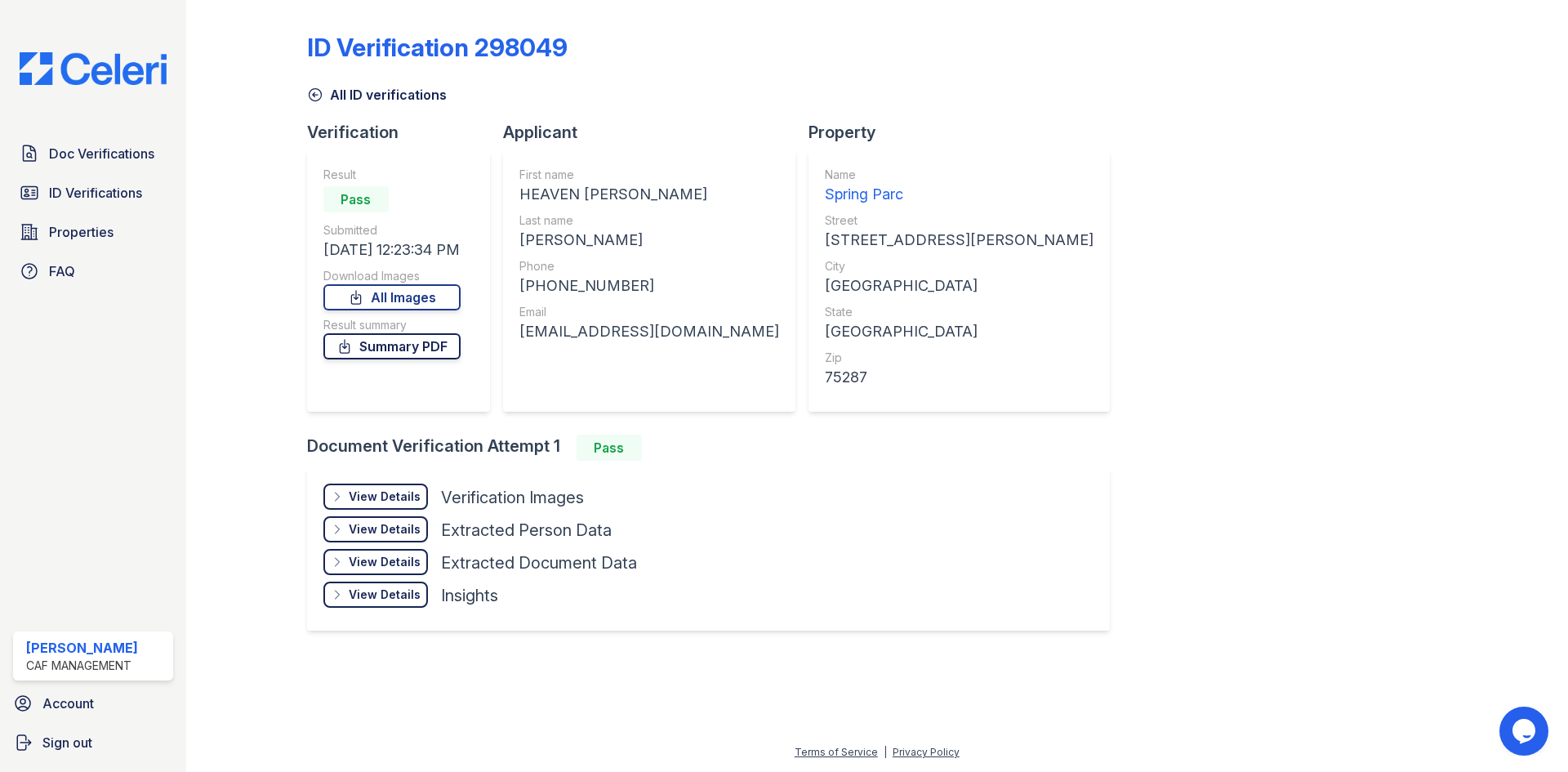
scroll to position [111, 0]
